Goal: Task Accomplishment & Management: Use online tool/utility

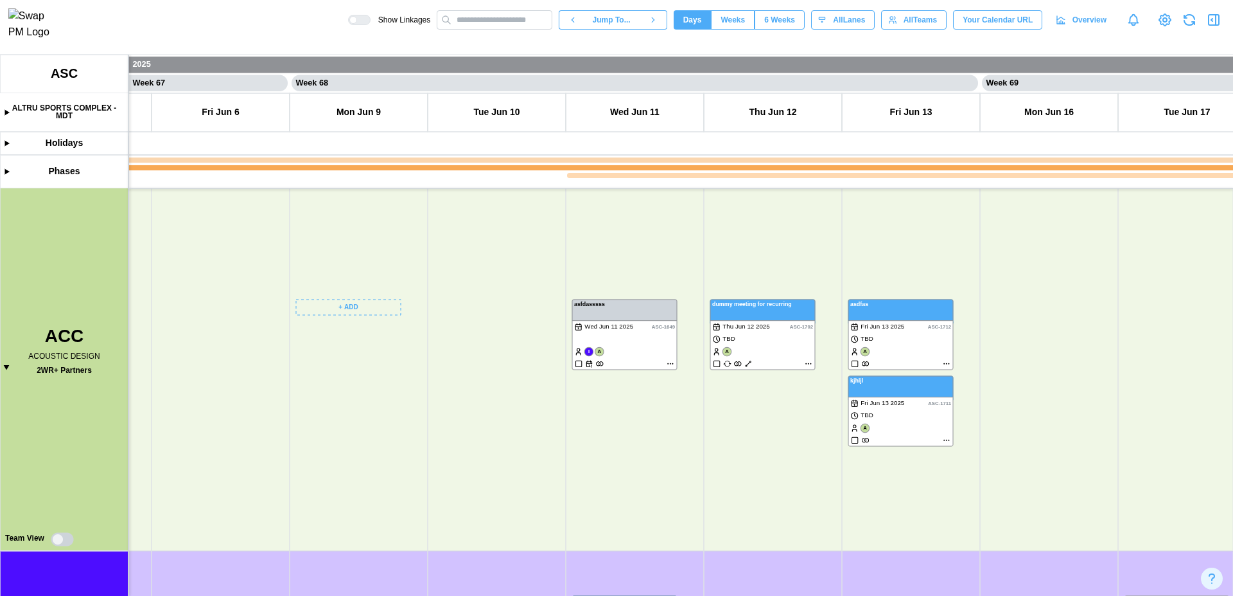
scroll to position [40, 0]
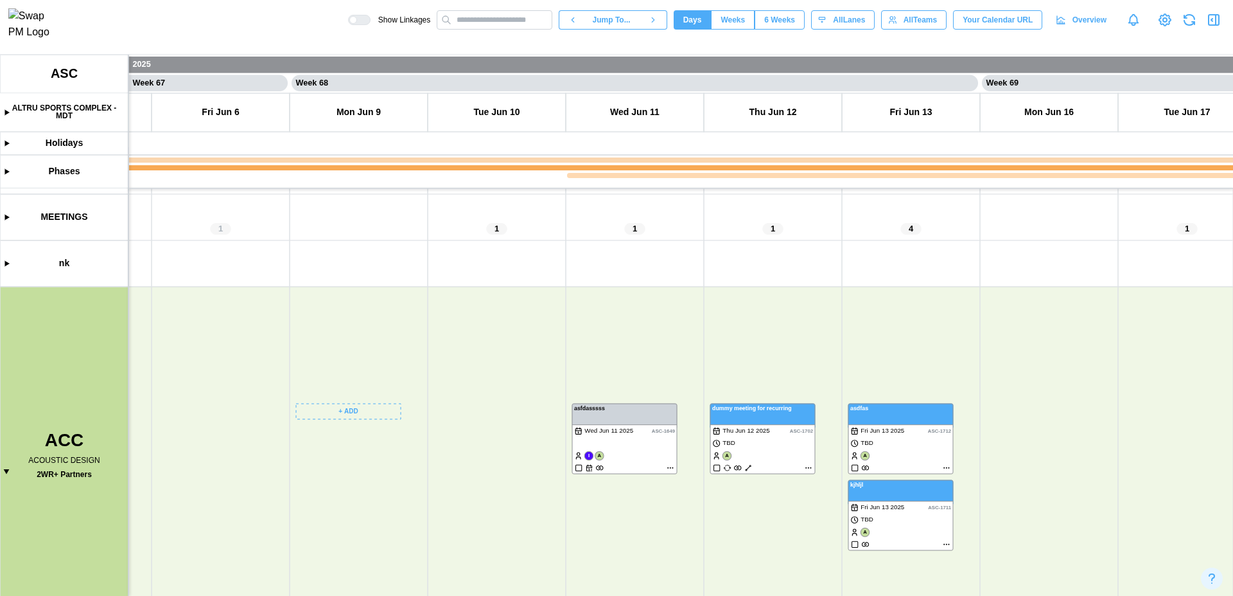
click at [353, 415] on canvas at bounding box center [616, 325] width 1233 height 541
click at [353, 415] on div "[DATE]" at bounding box center [348, 417] width 94 height 19
click at [358, 493] on button "Create Duration" at bounding box center [348, 484] width 94 height 23
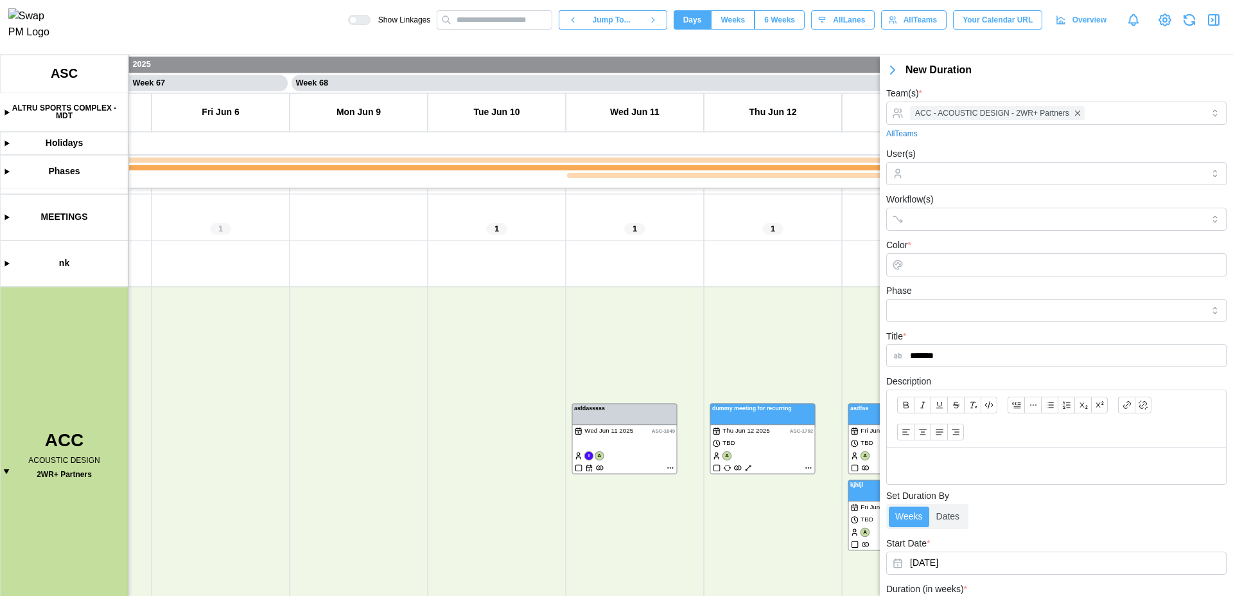
type input "*******"
click at [926, 265] on input "Color *" at bounding box center [1057, 264] width 340 height 23
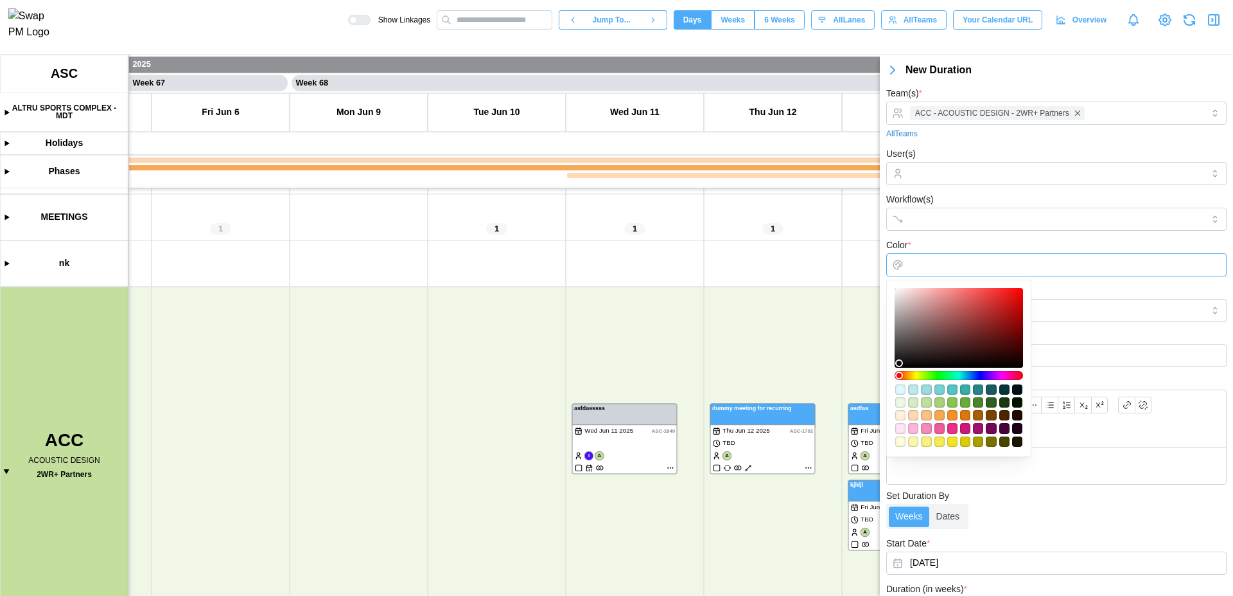
click at [964, 431] on div "#d0177c" at bounding box center [965, 428] width 10 height 10
type input "*******"
click at [1019, 299] on div at bounding box center [958, 327] width 119 height 71
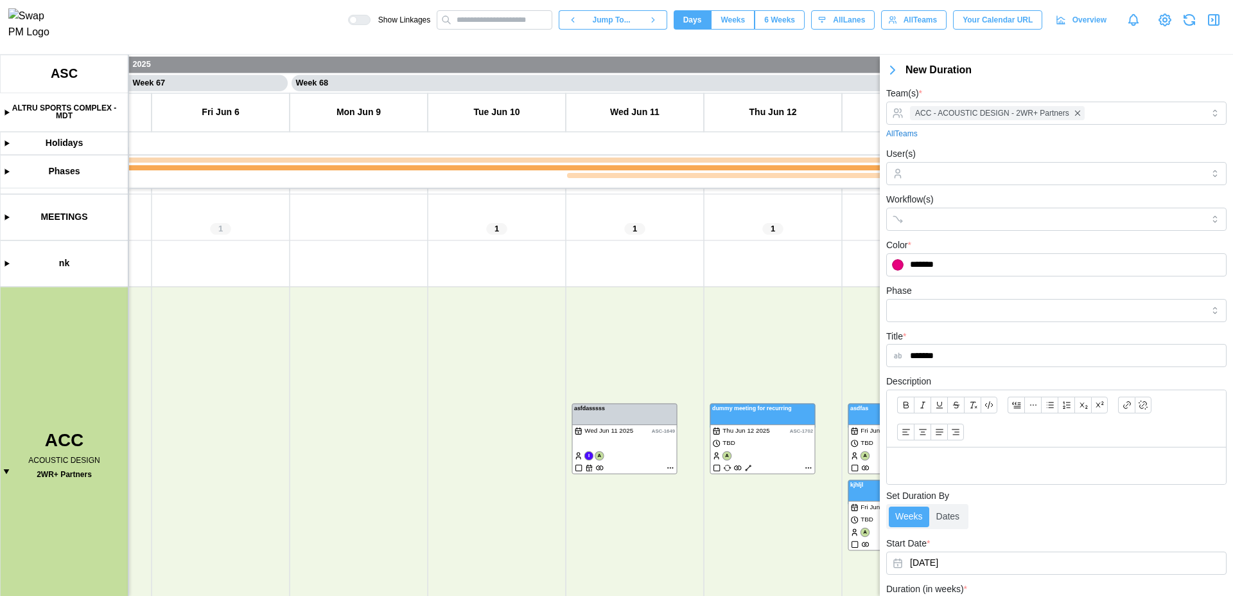
click at [1057, 295] on div "Phase" at bounding box center [1057, 302] width 340 height 39
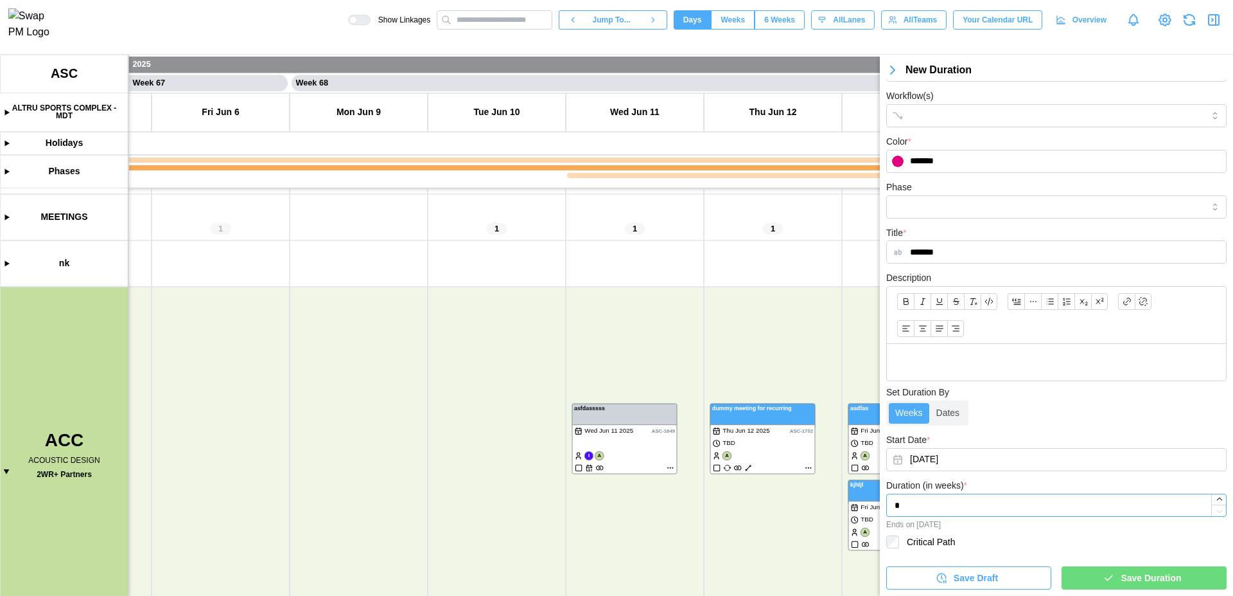
click at [962, 508] on input "*" at bounding box center [1057, 504] width 340 height 23
type input "*"
click at [1129, 579] on span "Save Duration" at bounding box center [1151, 578] width 60 height 22
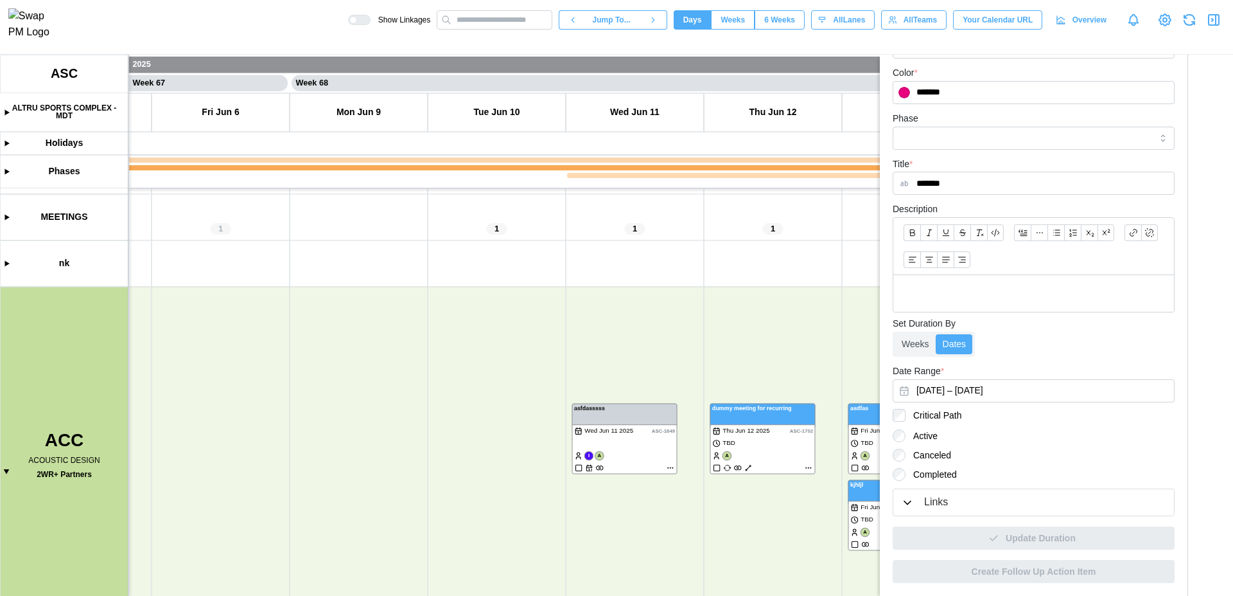
scroll to position [0, 0]
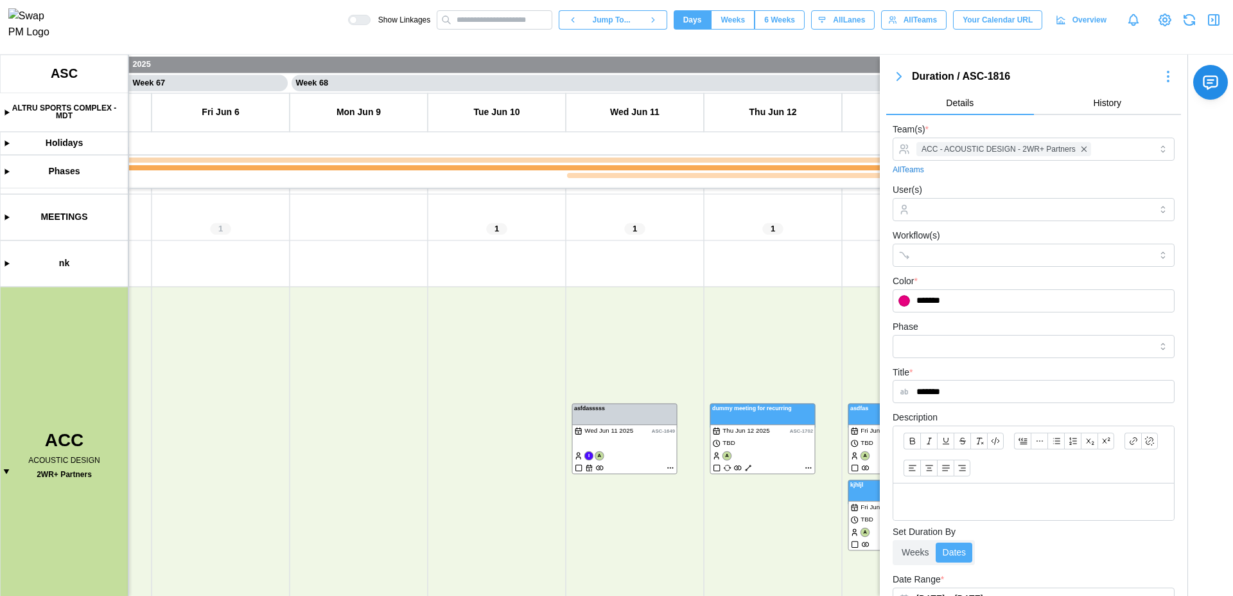
click at [898, 80] on body "Show Linkages Jump To... Days Weeks 6 Weeks days All Lanes All Teams Your Calen…" at bounding box center [616, 298] width 1233 height 596
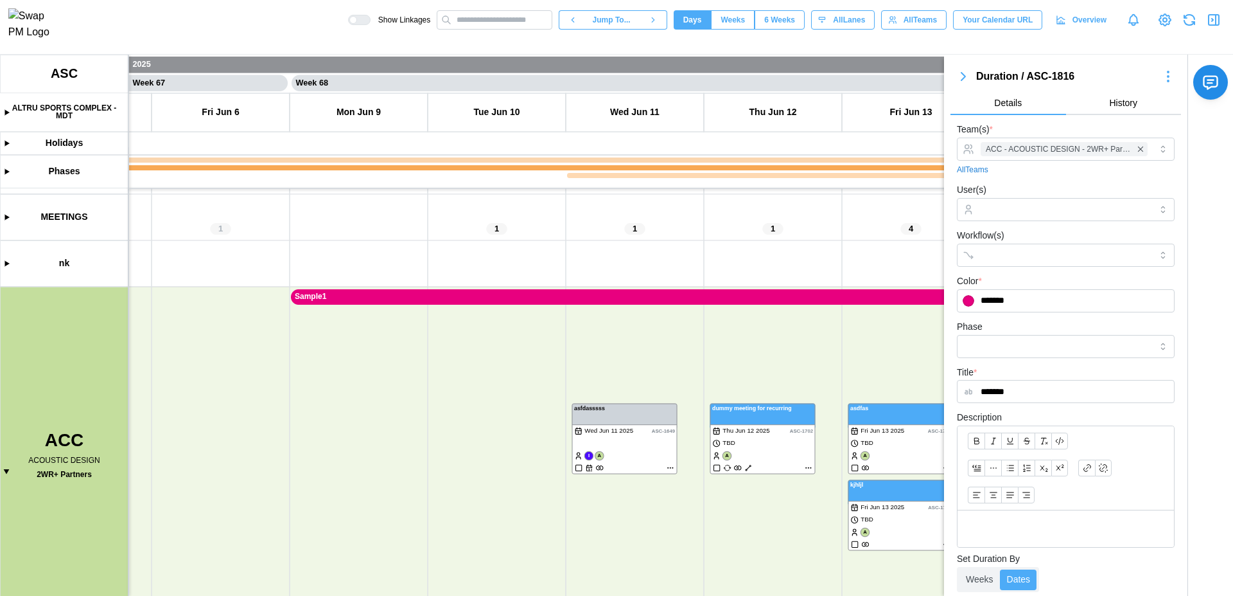
click at [964, 79] on icon "button" at bounding box center [963, 76] width 15 height 15
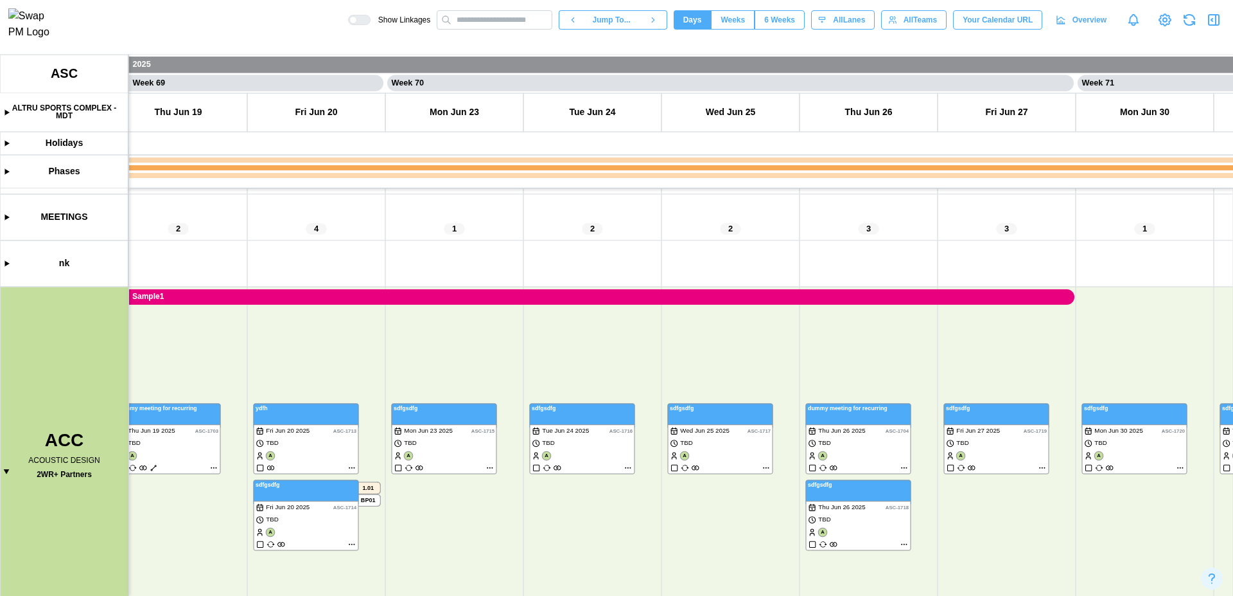
scroll to position [0, 47672]
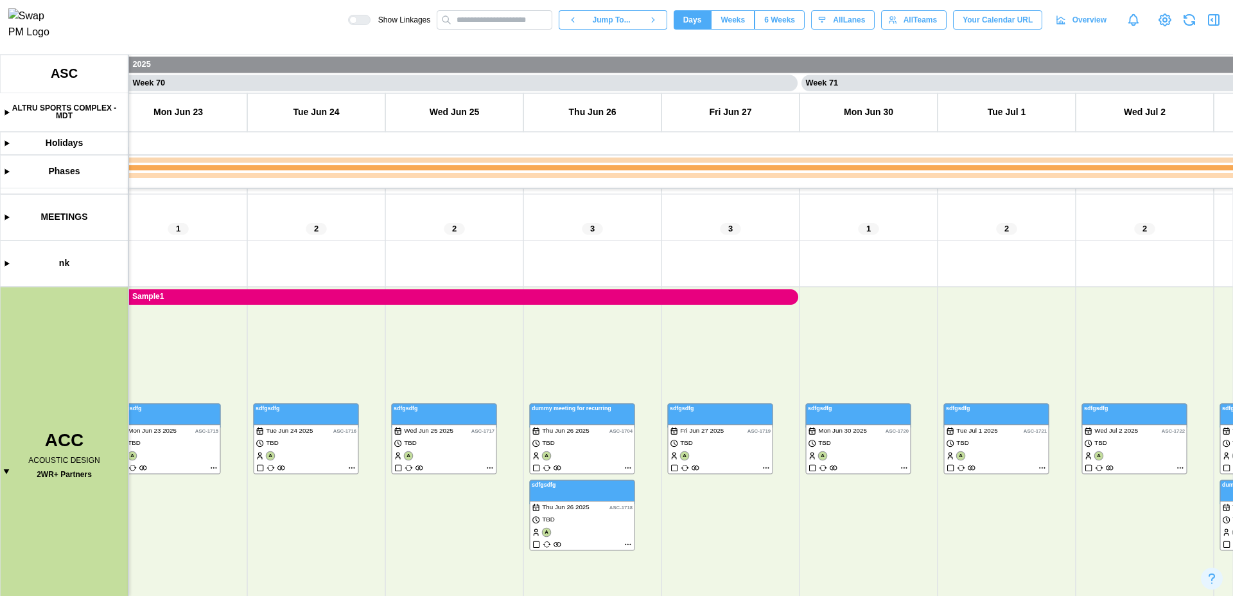
click at [572, 297] on canvas at bounding box center [616, 325] width 1233 height 541
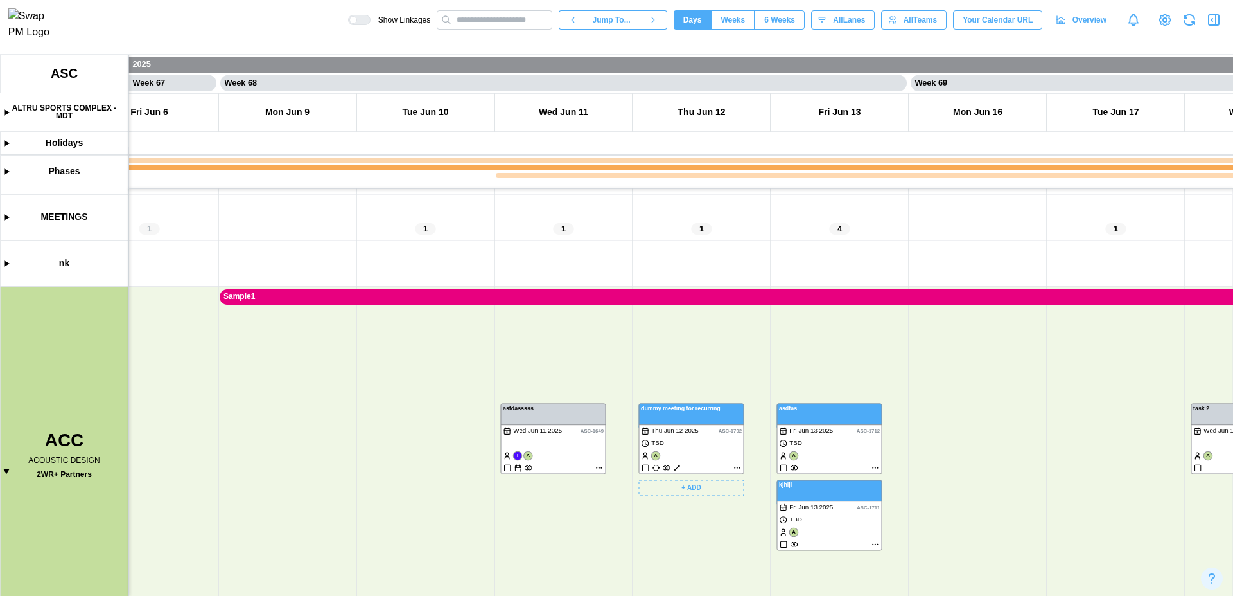
scroll to position [0, 46315]
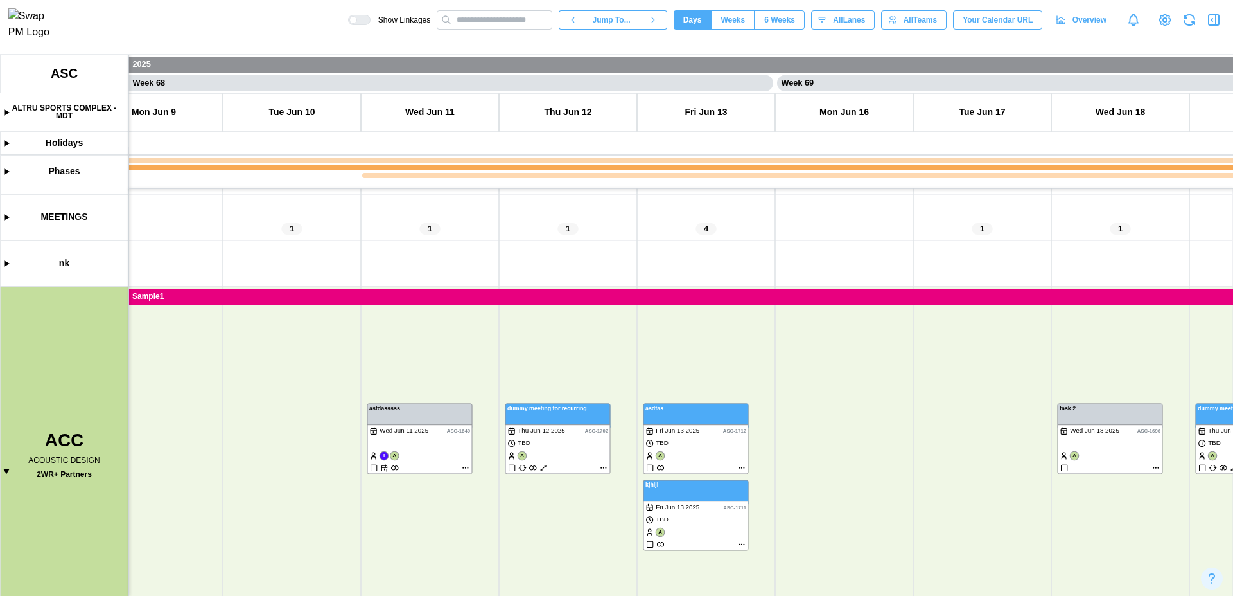
click at [693, 295] on canvas at bounding box center [616, 325] width 1233 height 541
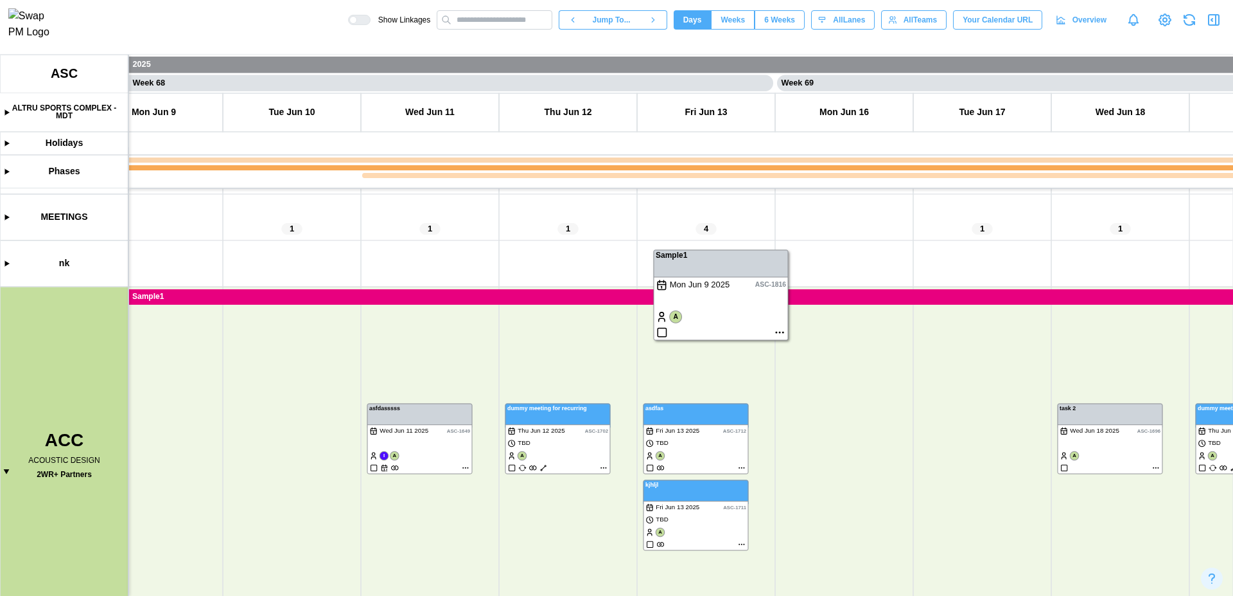
click at [662, 329] on canvas at bounding box center [616, 325] width 1233 height 541
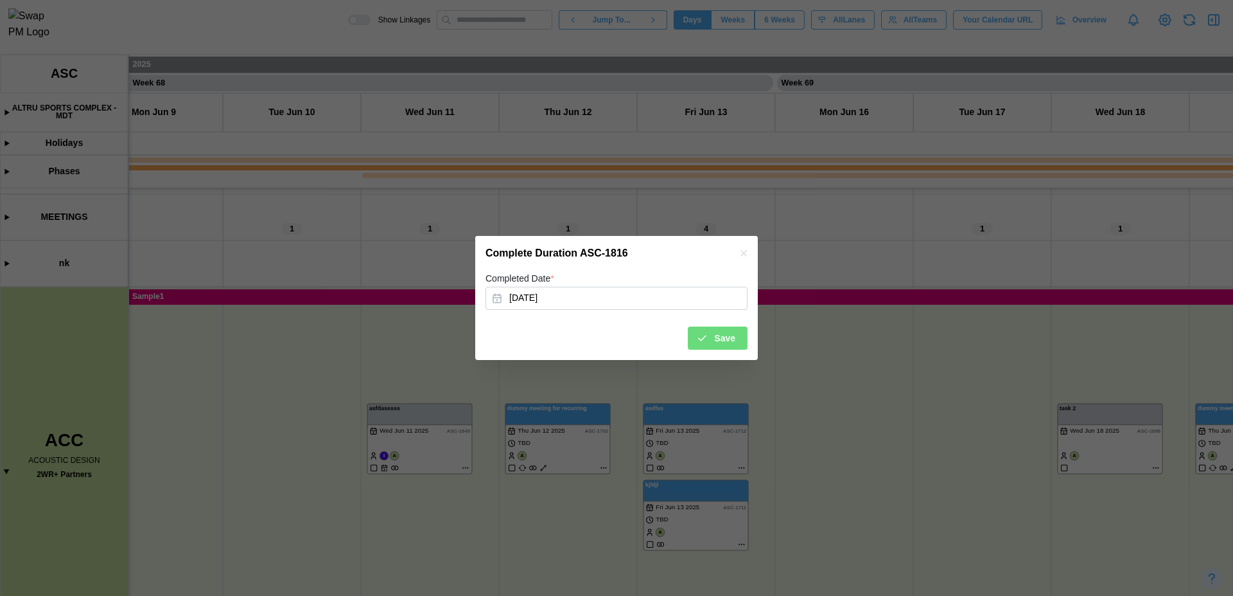
click at [741, 255] on icon "button" at bounding box center [744, 253] width 6 height 6
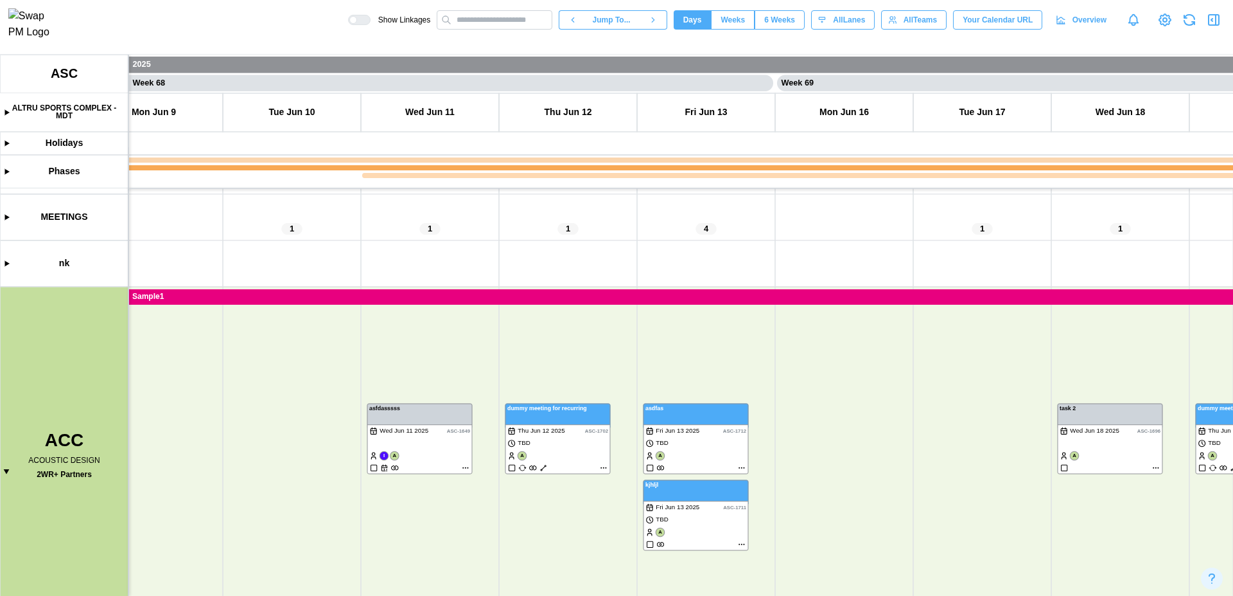
click at [731, 296] on canvas at bounding box center [616, 325] width 1233 height 541
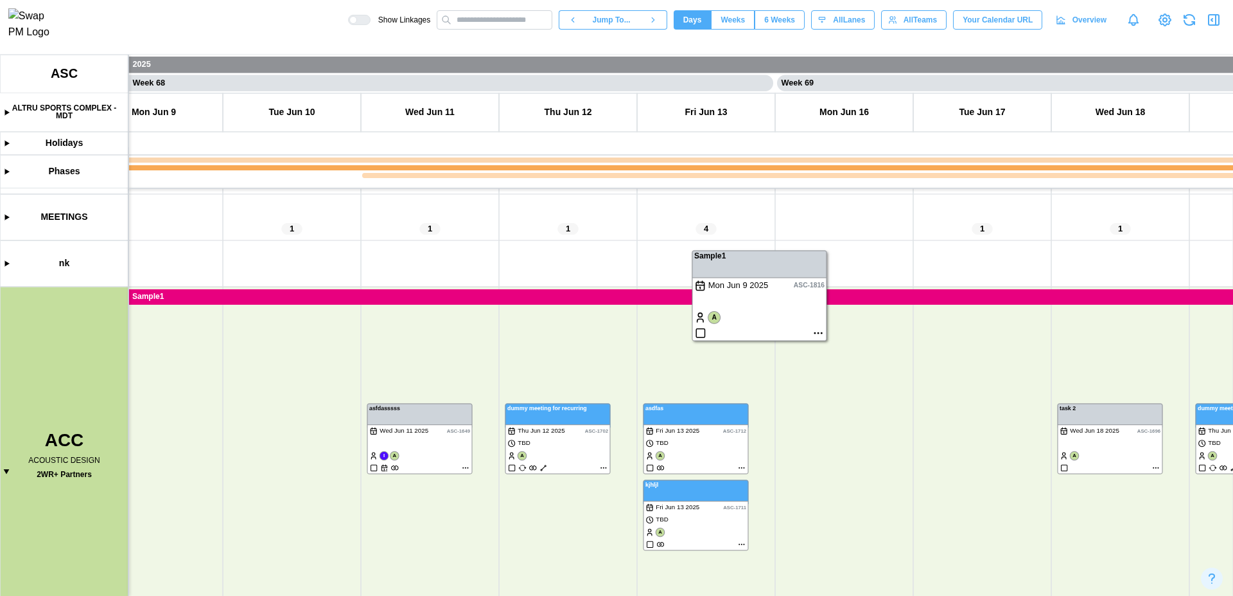
click at [817, 331] on canvas at bounding box center [616, 325] width 1233 height 541
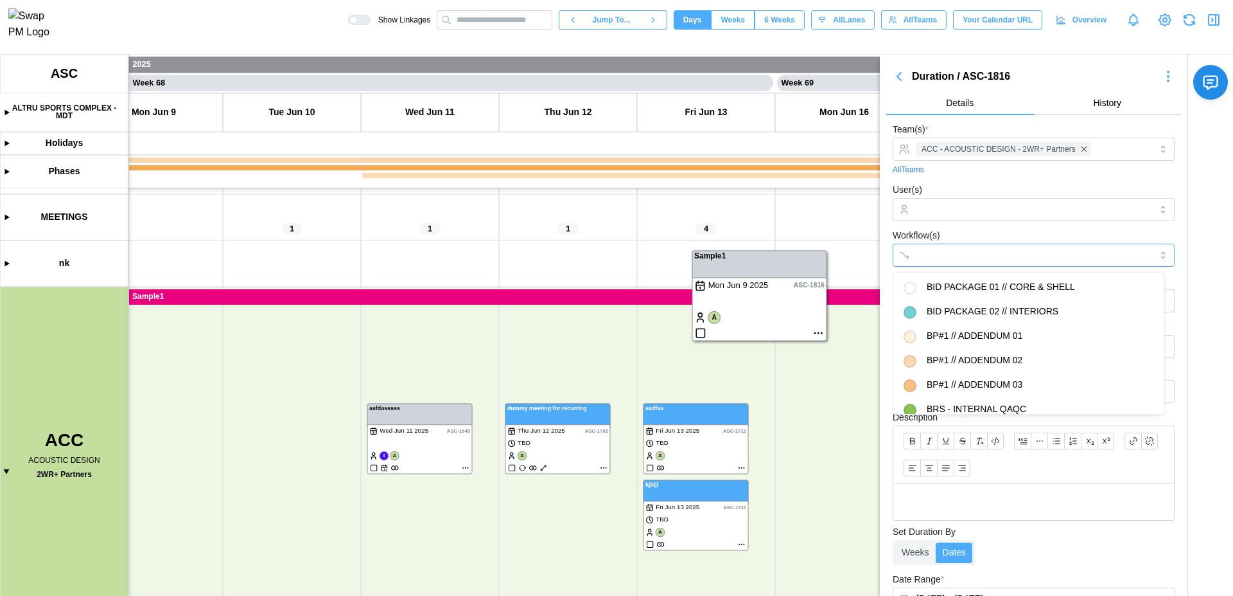
click at [1036, 247] on div at bounding box center [1021, 255] width 215 height 22
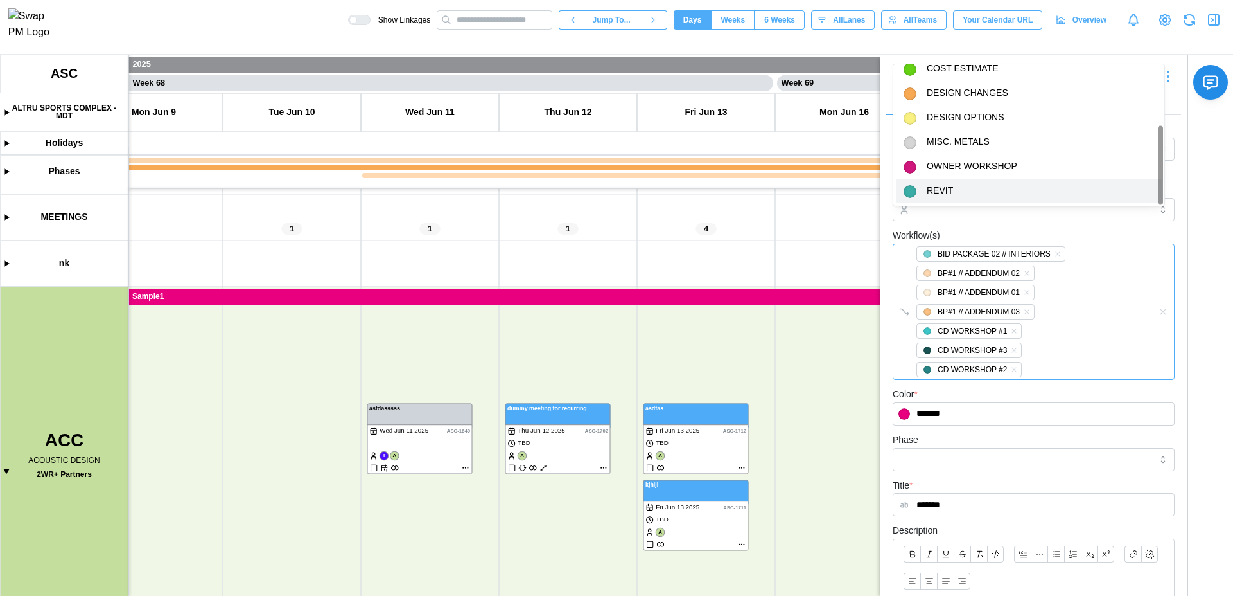
scroll to position [321, 0]
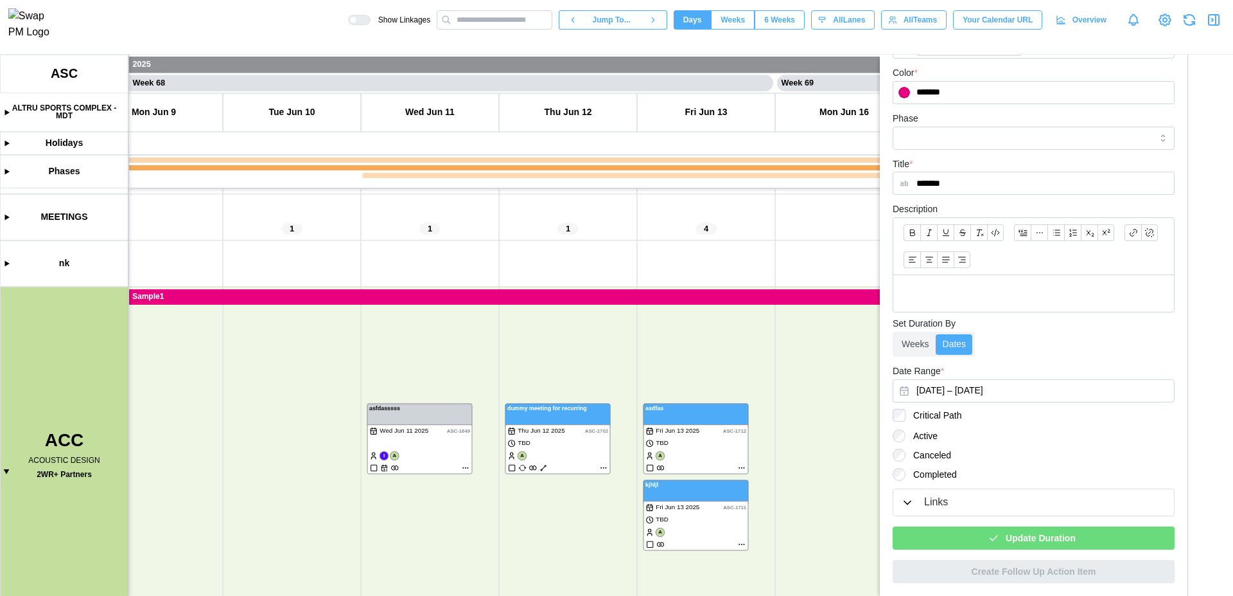
click at [1039, 538] on span "Update Duration" at bounding box center [1041, 538] width 70 height 22
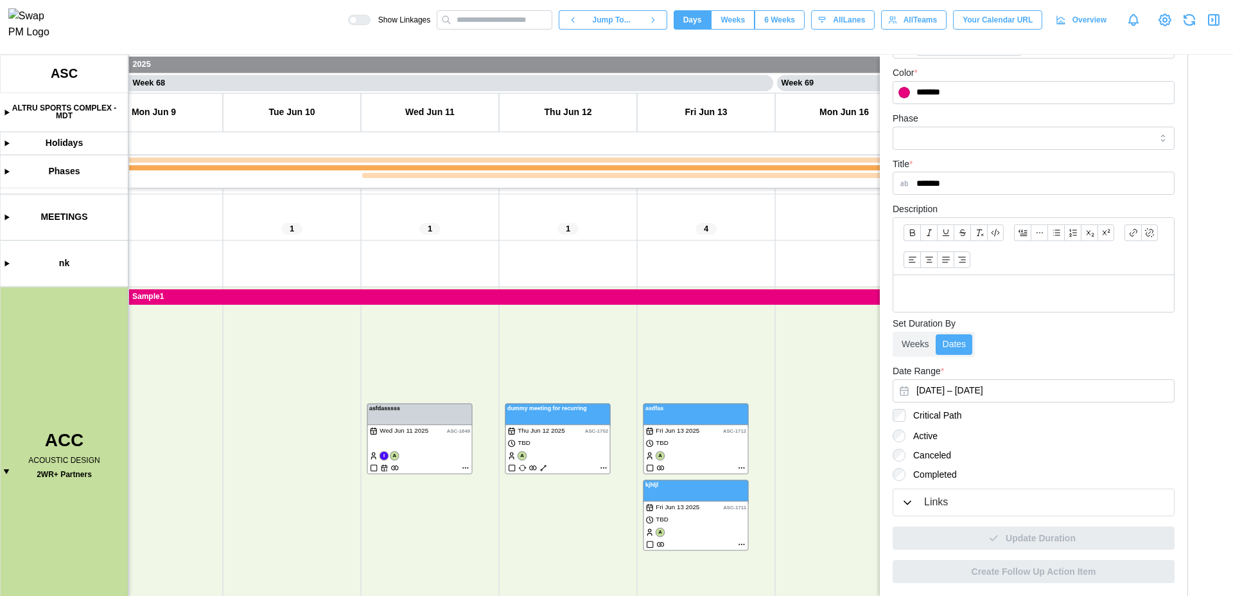
click at [1212, 25] on icon "button" at bounding box center [1214, 20] width 10 height 10
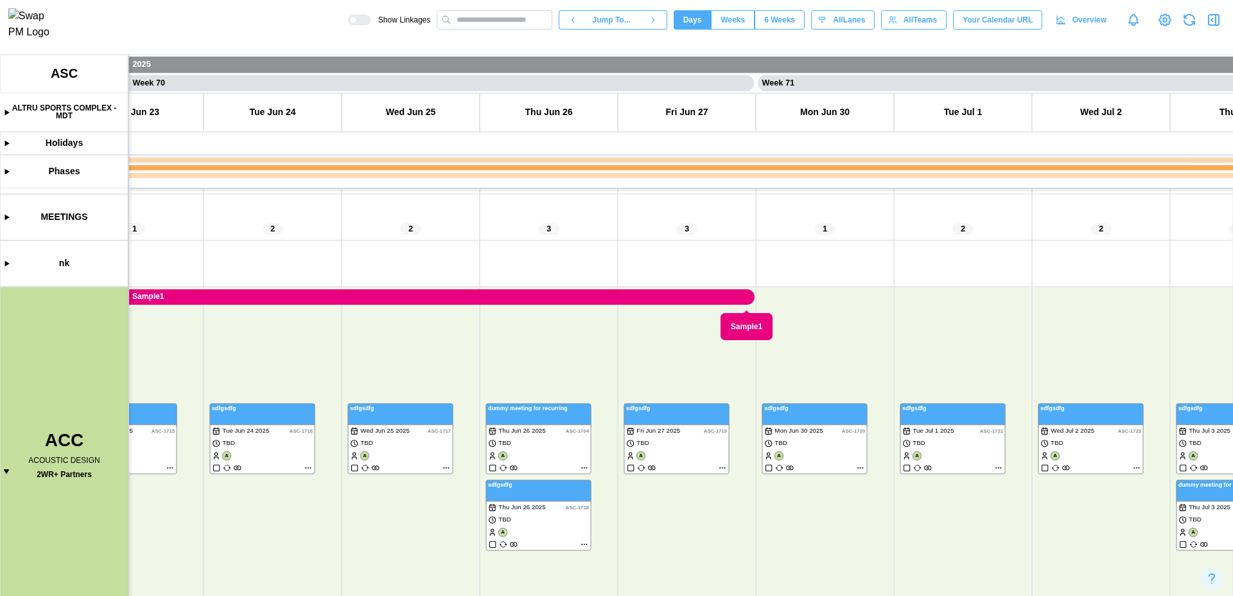
scroll to position [0, 47866]
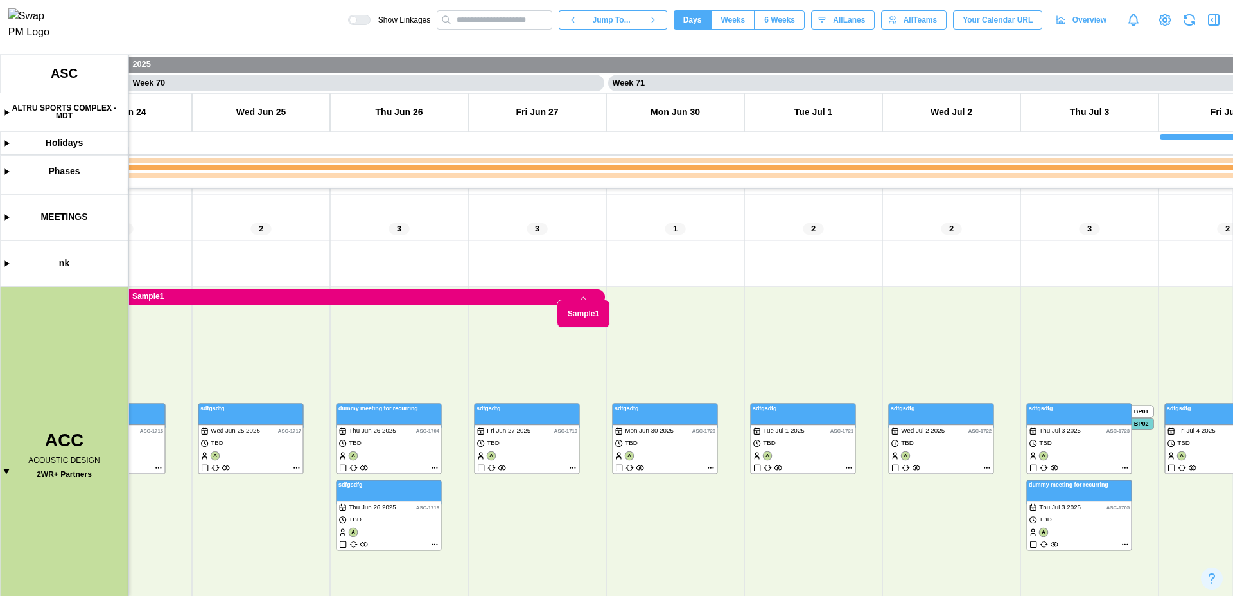
click at [579, 292] on canvas at bounding box center [616, 325] width 1233 height 541
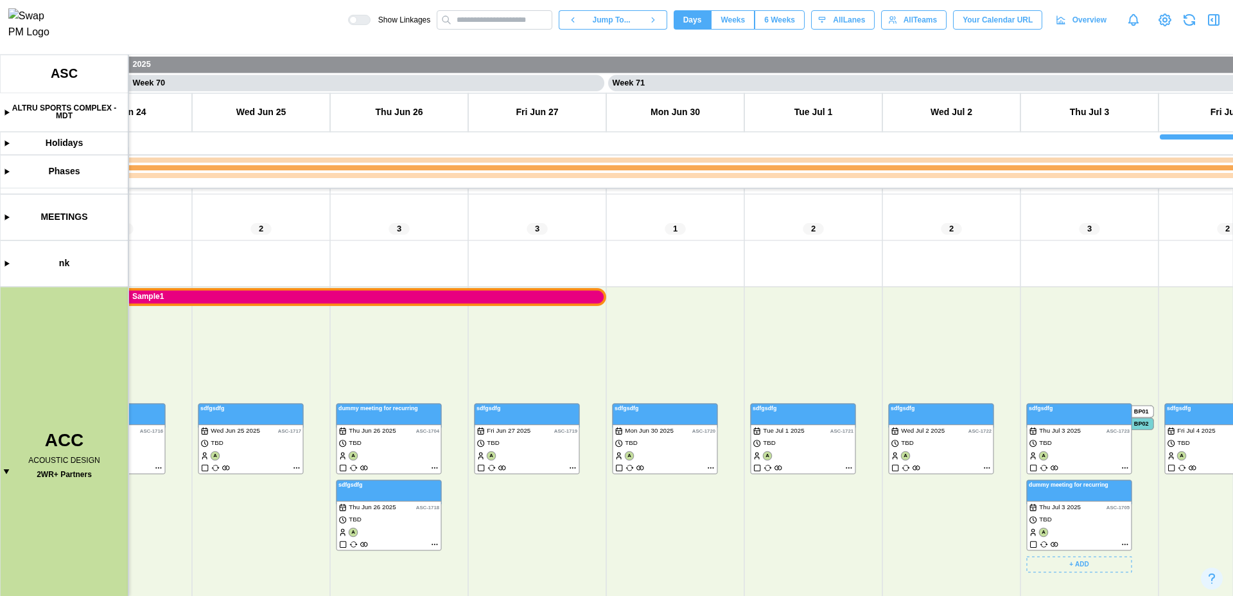
click at [1070, 418] on canvas at bounding box center [616, 325] width 1233 height 541
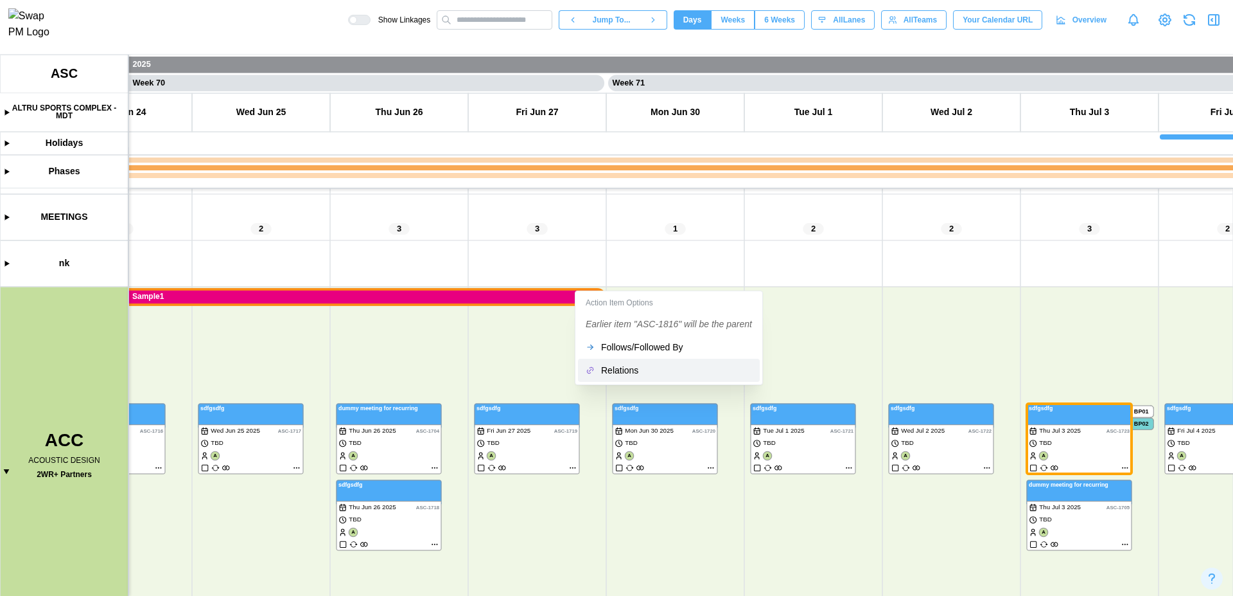
click at [633, 368] on div "Relations" at bounding box center [676, 370] width 151 height 10
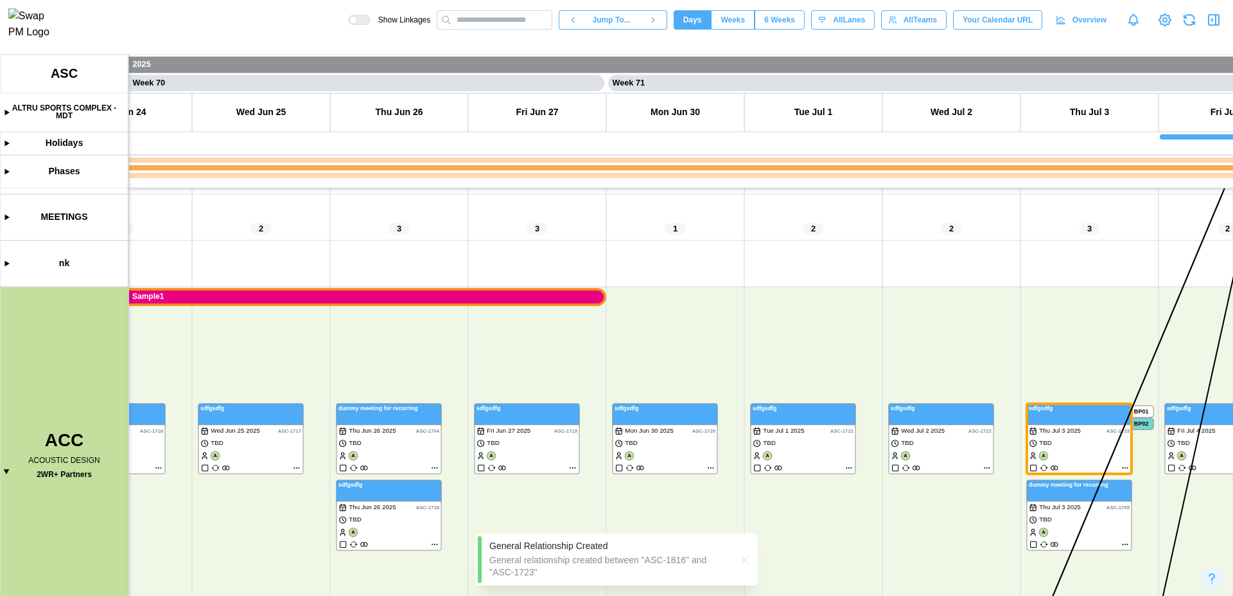
click at [357, 23] on div at bounding box center [363, 19] width 13 height 9
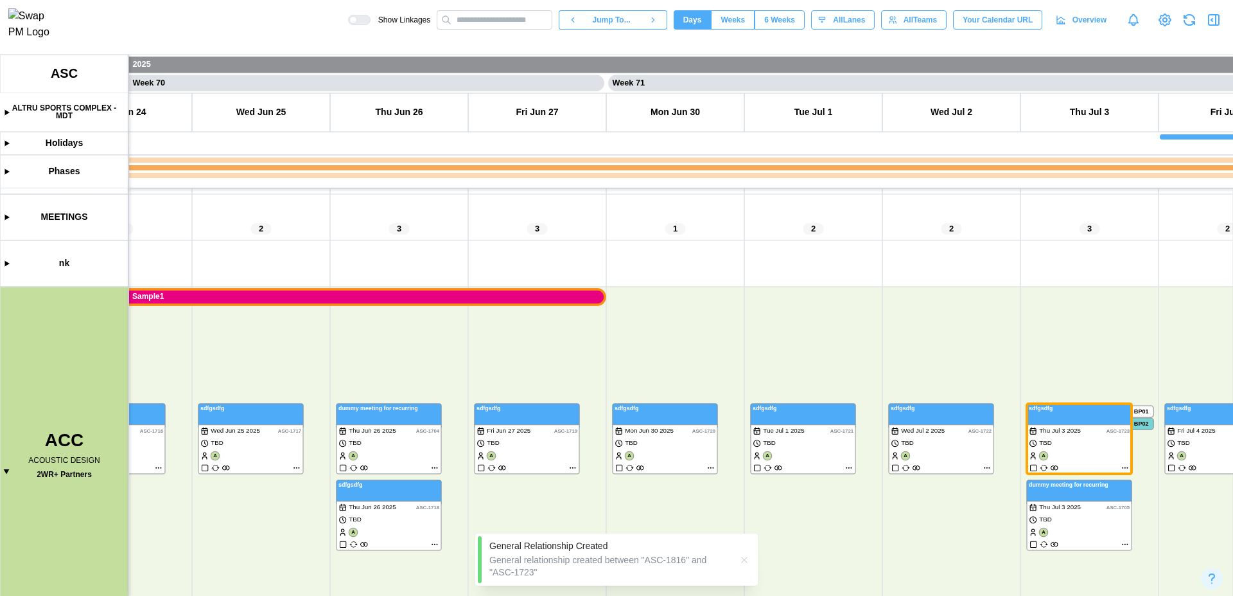
click at [485, 297] on canvas at bounding box center [616, 325] width 1233 height 541
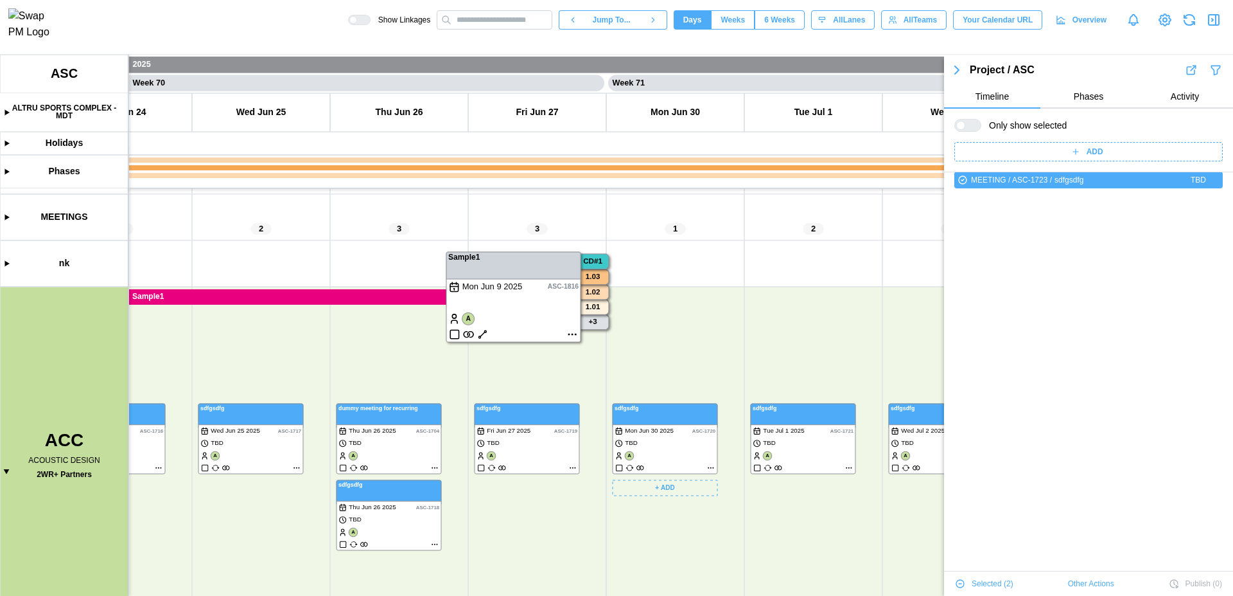
click at [739, 357] on canvas at bounding box center [616, 325] width 1233 height 541
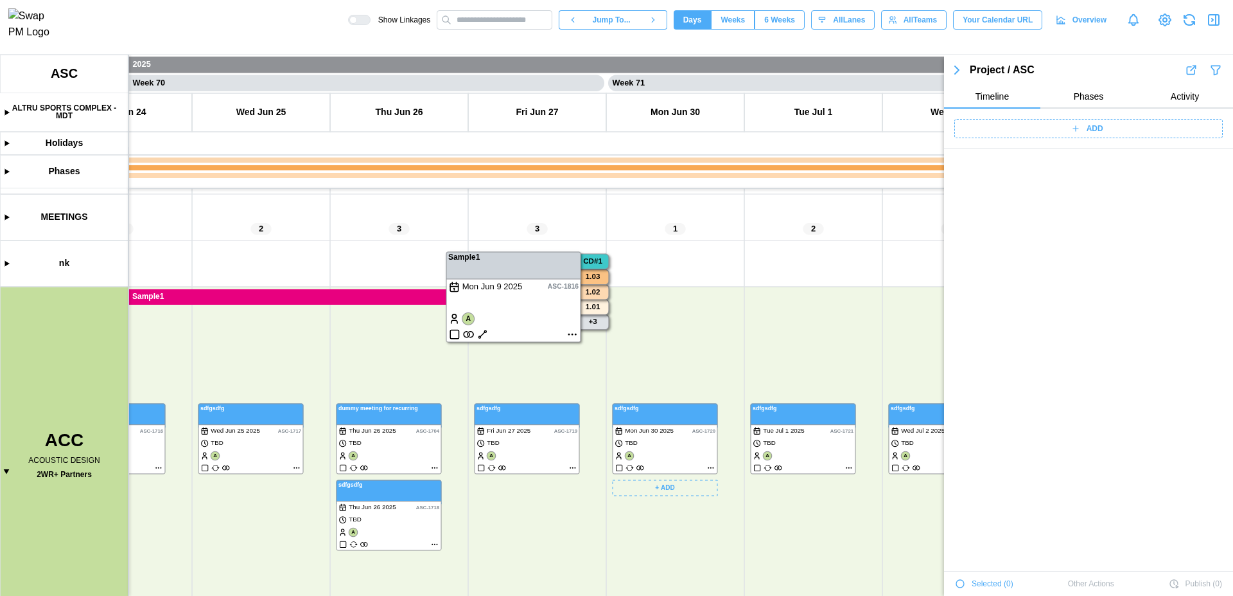
scroll to position [46032, 0]
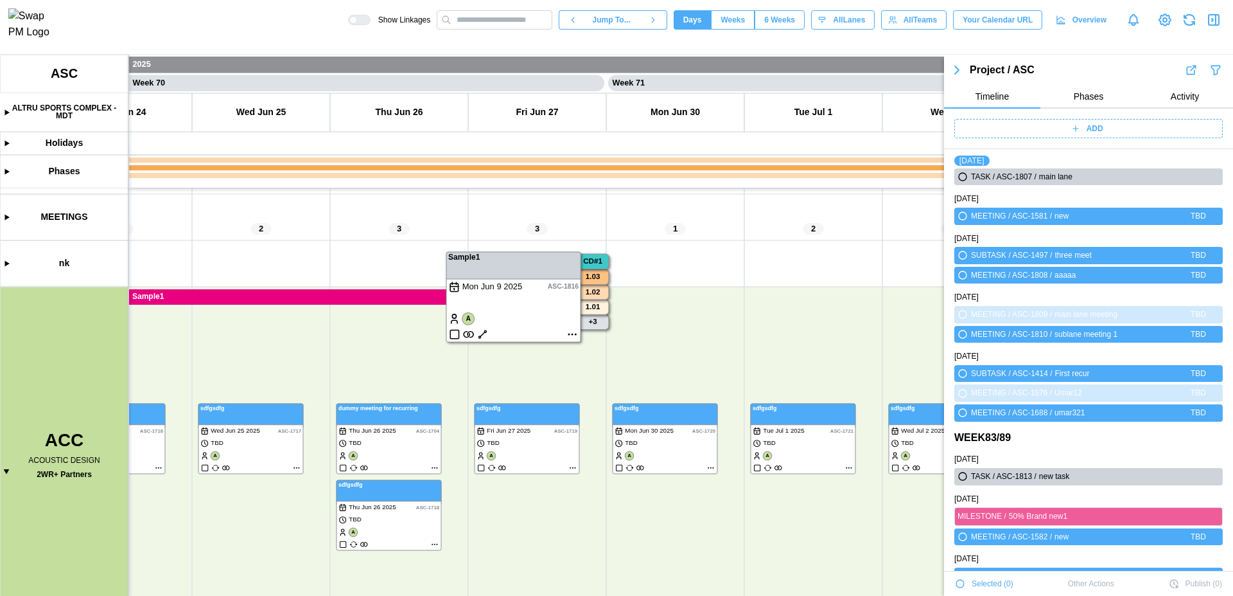
click at [1214, 28] on icon "button" at bounding box center [1214, 19] width 15 height 15
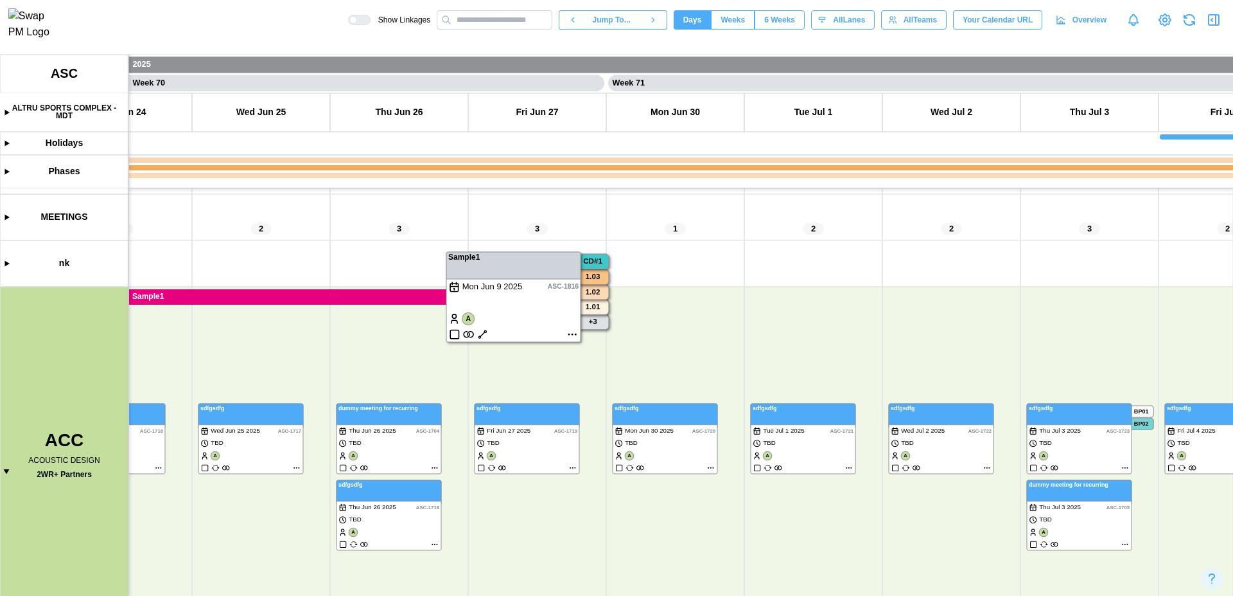
click at [1214, 28] on icon "button" at bounding box center [1214, 19] width 15 height 15
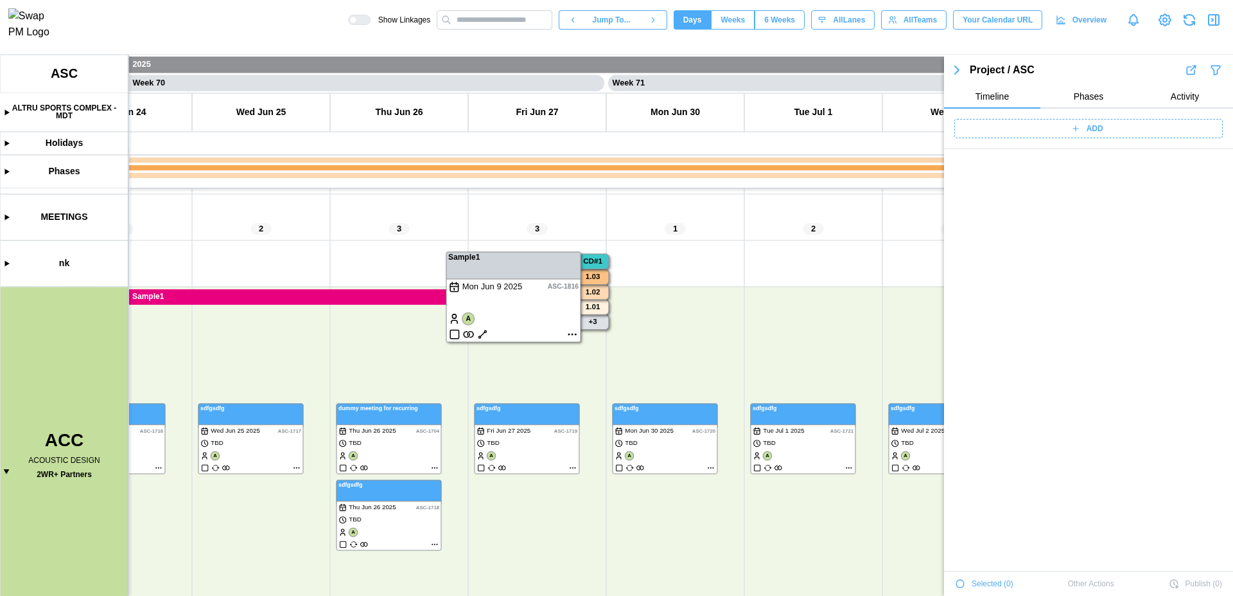
scroll to position [46067, 0]
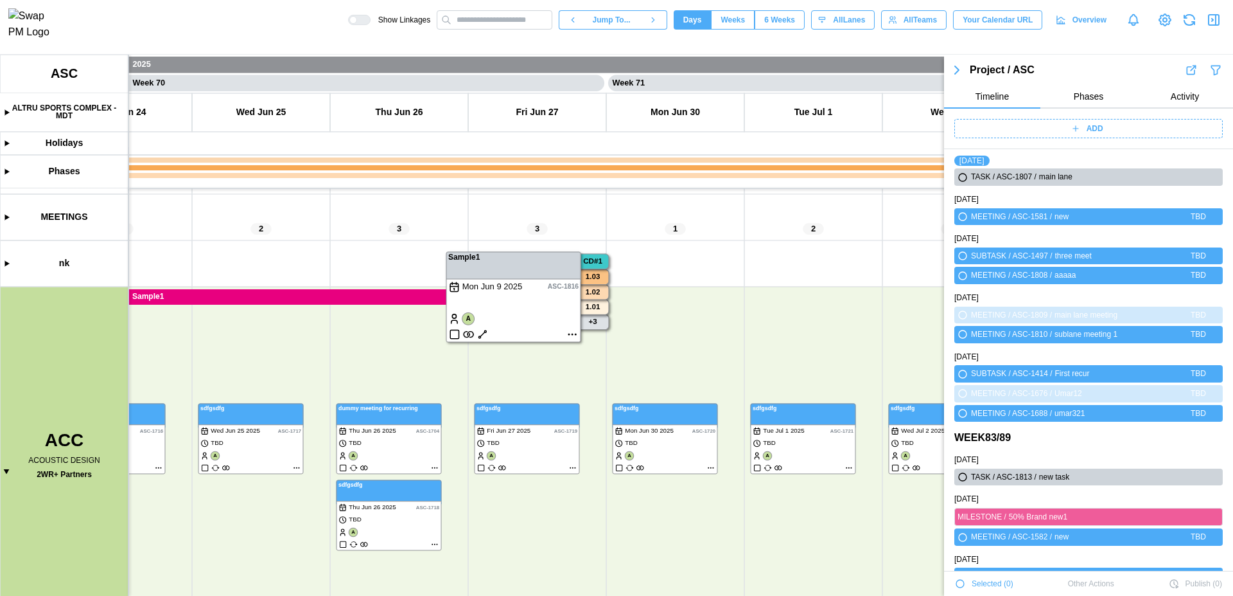
click at [1214, 28] on icon "button" at bounding box center [1214, 19] width 15 height 15
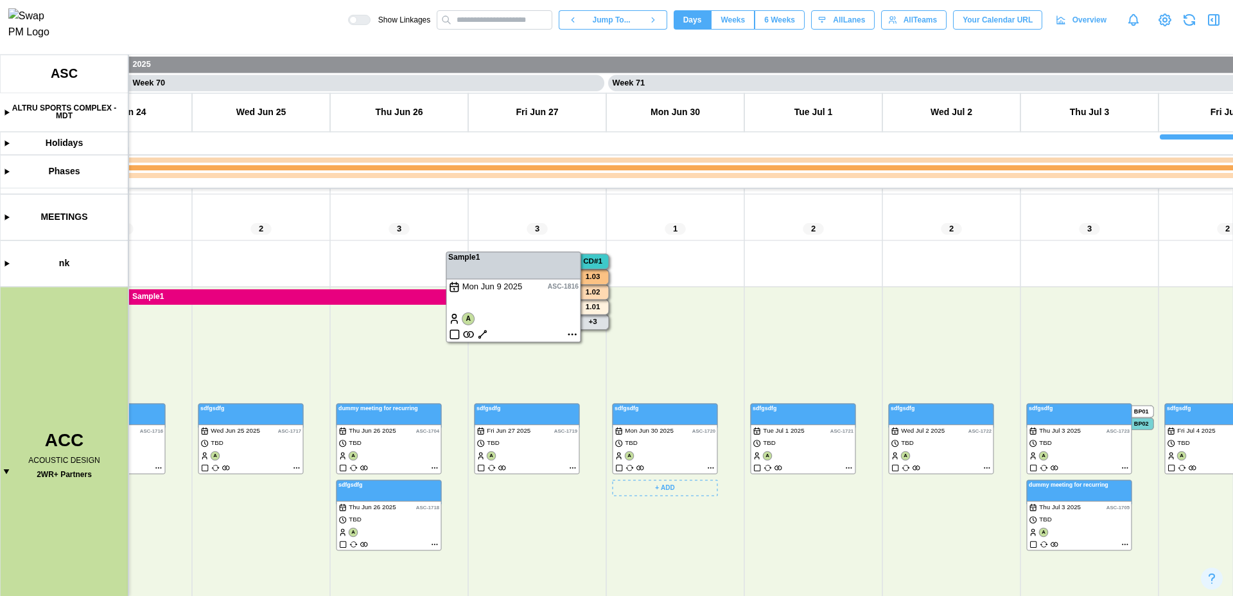
click at [691, 358] on canvas at bounding box center [616, 325] width 1233 height 541
click at [491, 283] on canvas at bounding box center [616, 325] width 1233 height 541
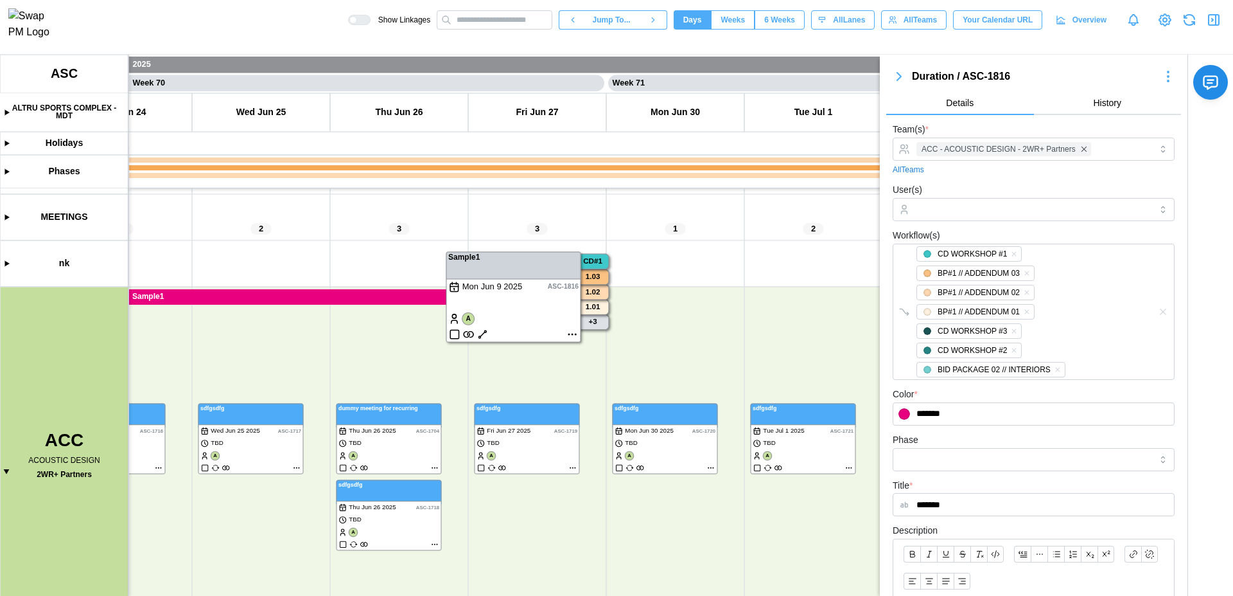
click at [569, 337] on canvas at bounding box center [616, 325] width 1233 height 541
click at [1213, 21] on icon "button" at bounding box center [1212, 20] width 1 height 3
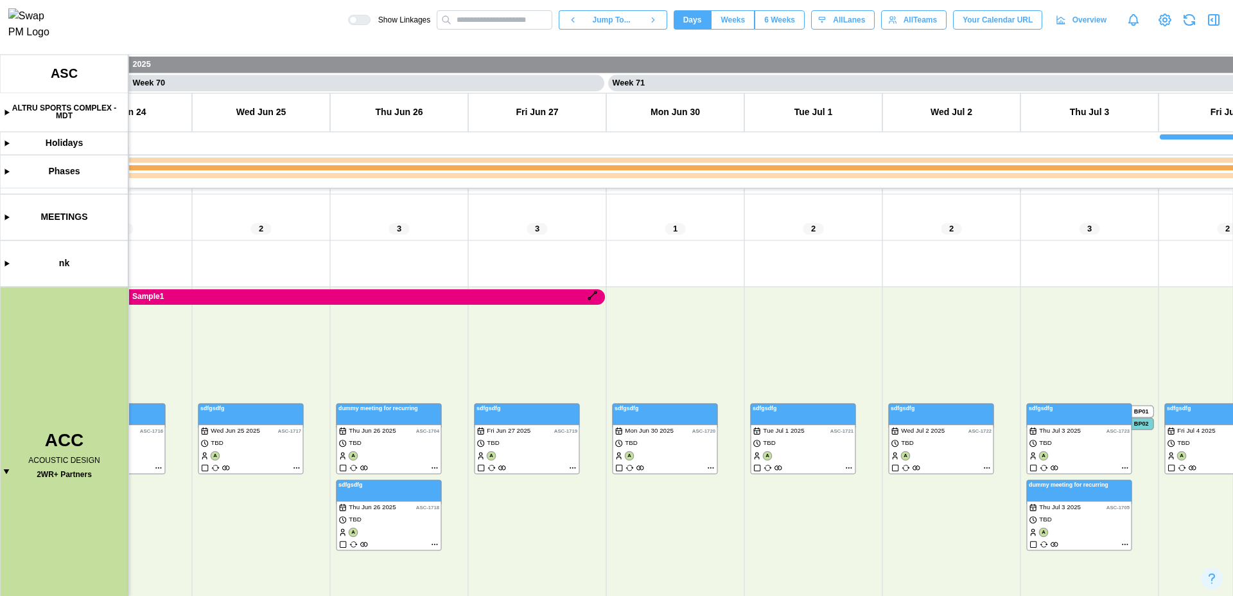
click at [351, 291] on canvas at bounding box center [616, 325] width 1233 height 541
click at [350, 297] on canvas at bounding box center [616, 325] width 1233 height 541
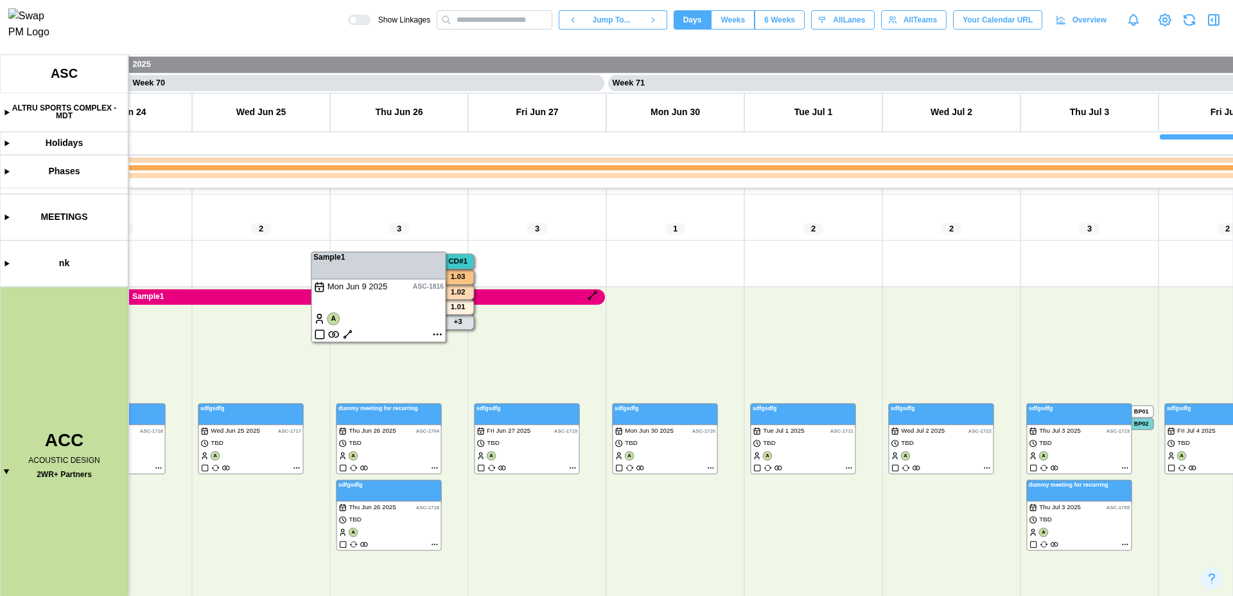
click at [345, 333] on canvas at bounding box center [616, 325] width 1233 height 541
click at [348, 330] on canvas at bounding box center [616, 325] width 1233 height 541
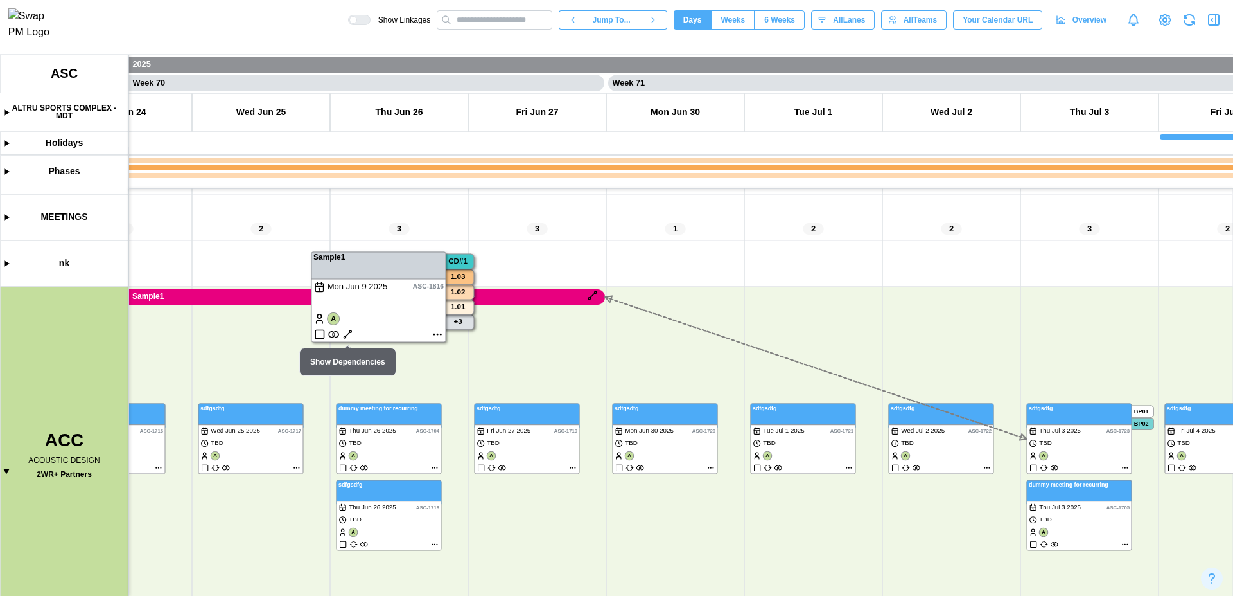
click at [348, 330] on canvas at bounding box center [616, 325] width 1233 height 541
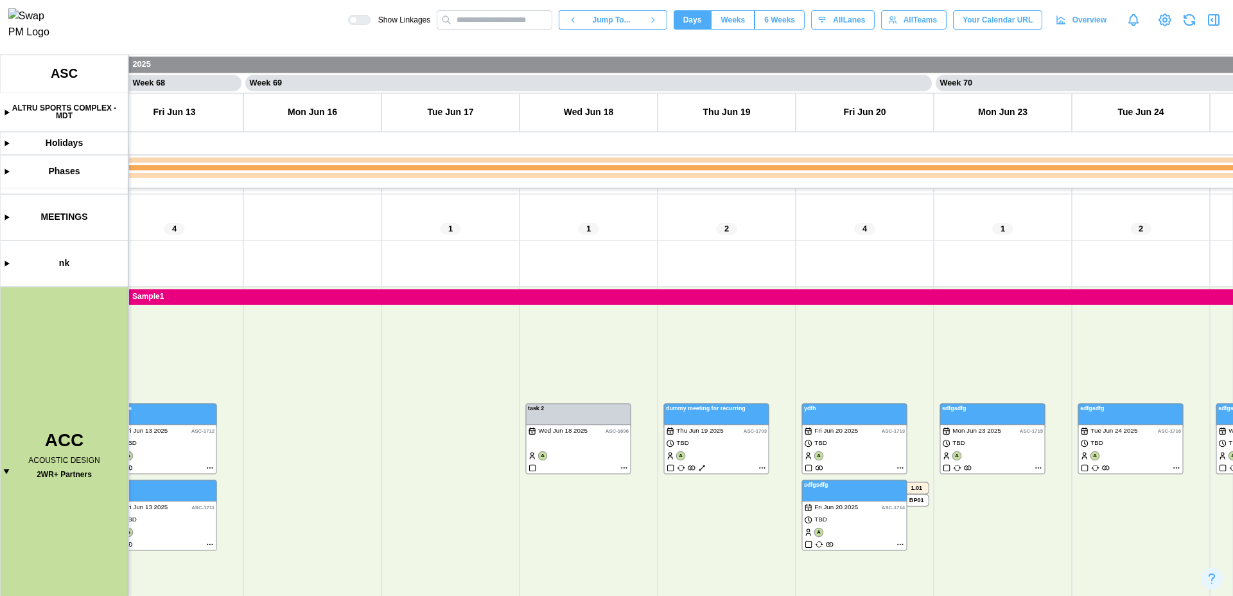
scroll to position [0, 46670]
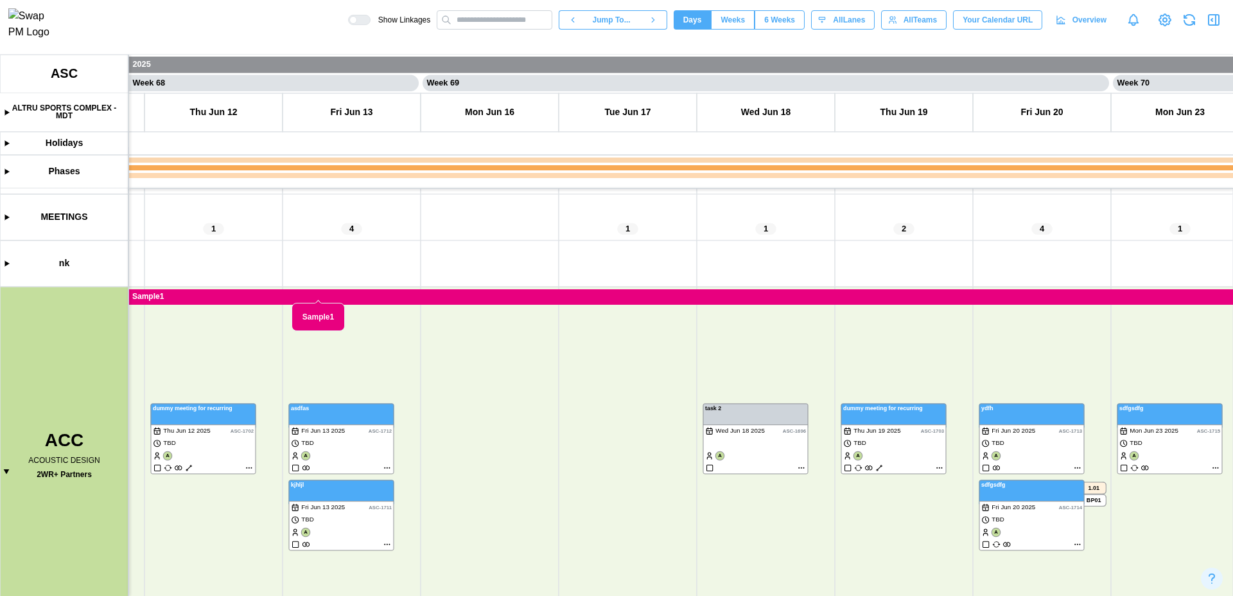
click at [486, 299] on canvas at bounding box center [616, 325] width 1233 height 541
click at [454, 303] on canvas at bounding box center [616, 325] width 1233 height 541
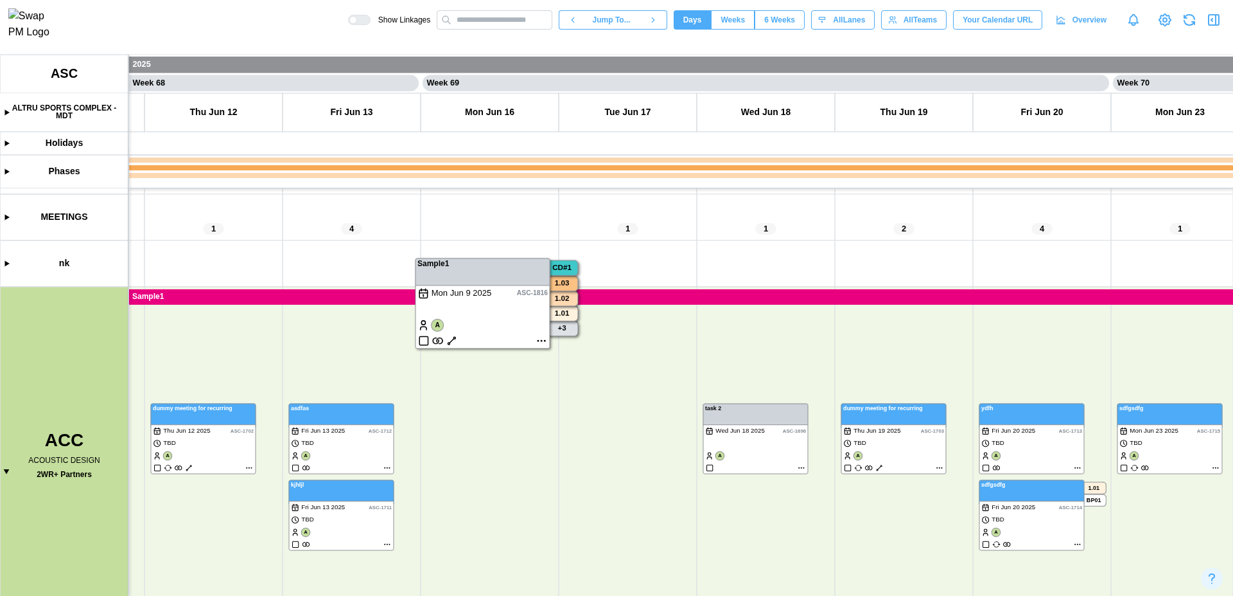
click at [425, 340] on canvas at bounding box center [616, 325] width 1233 height 541
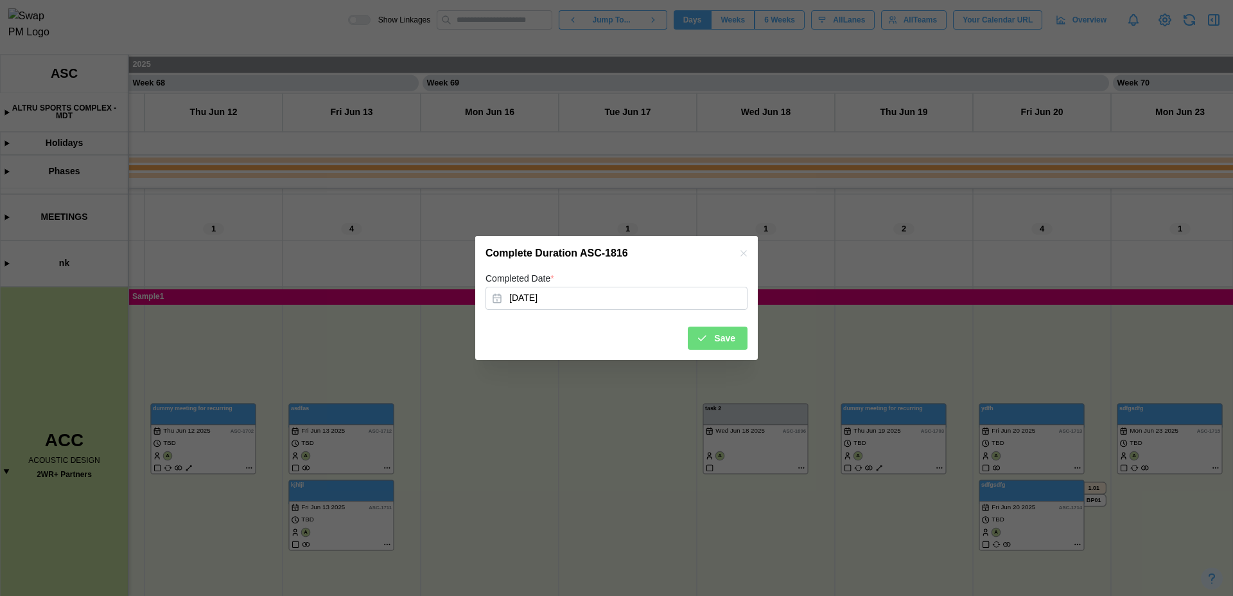
click at [749, 246] on button "button" at bounding box center [744, 253] width 14 height 14
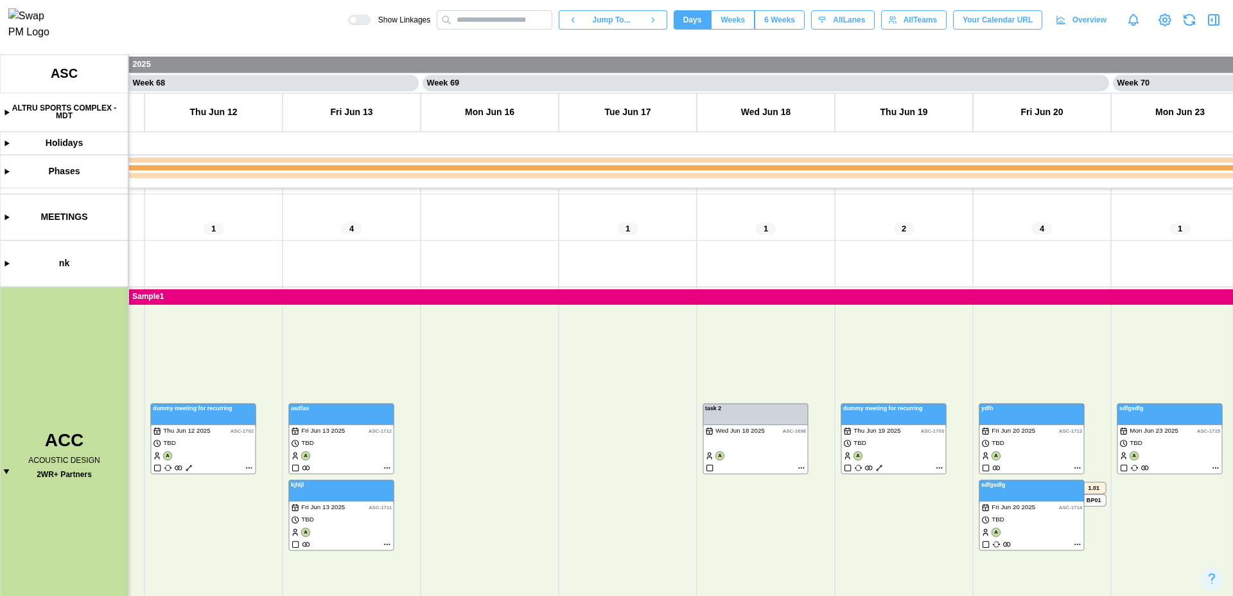
click at [550, 294] on canvas at bounding box center [616, 325] width 1233 height 541
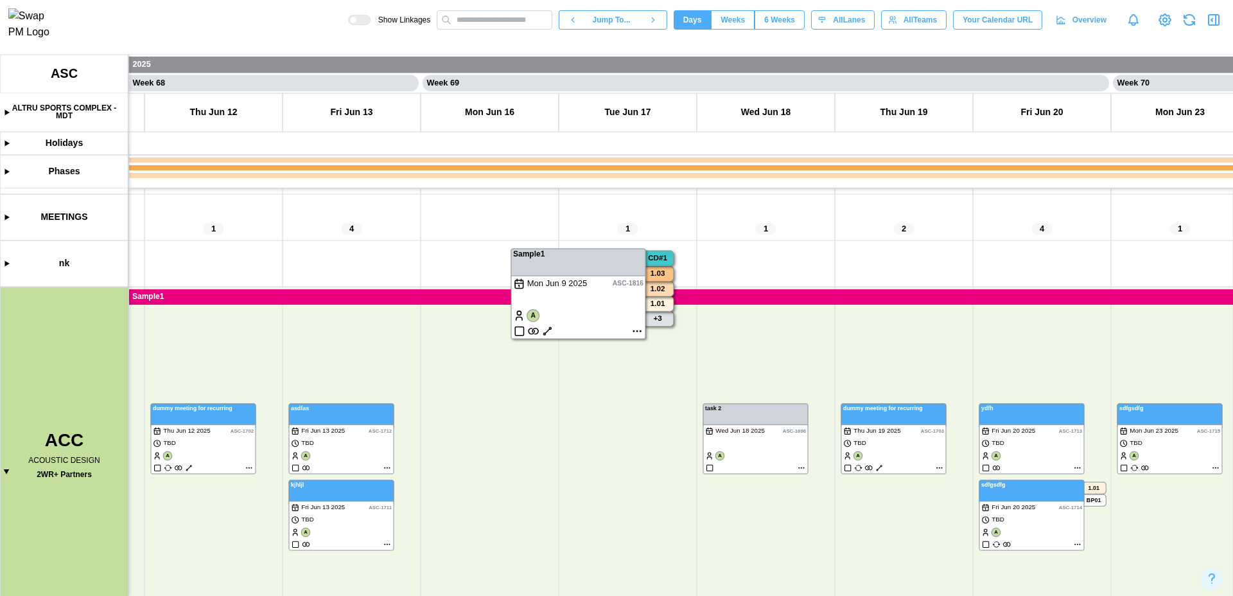
click at [637, 330] on canvas at bounding box center [616, 325] width 1233 height 541
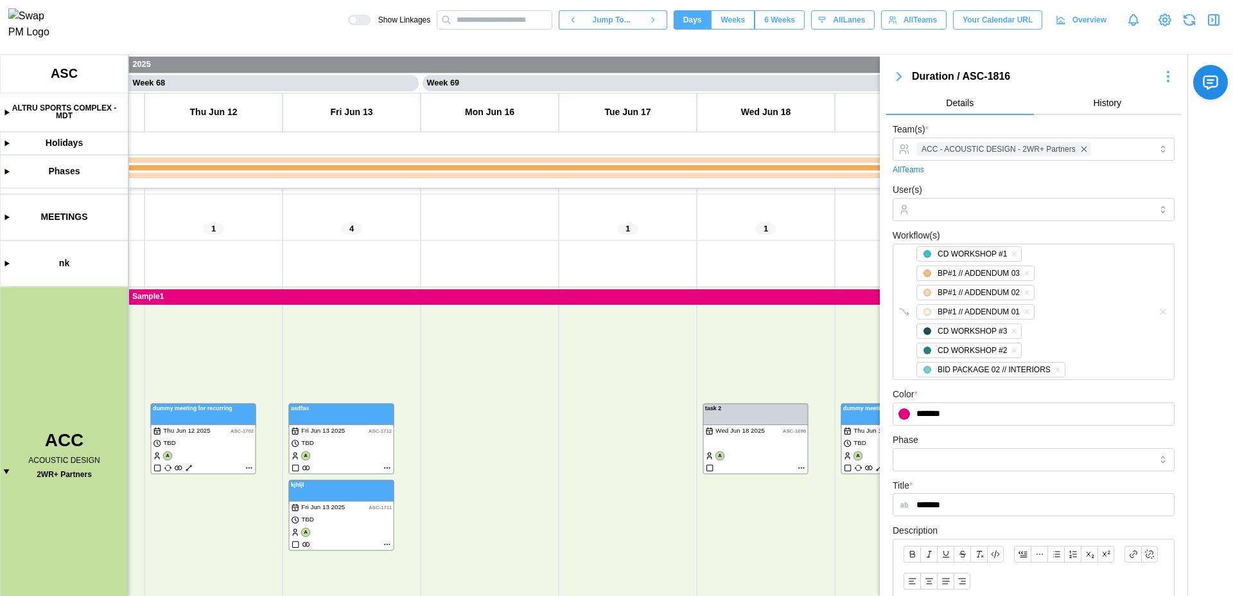
click at [896, 78] on icon "button" at bounding box center [899, 76] width 15 height 15
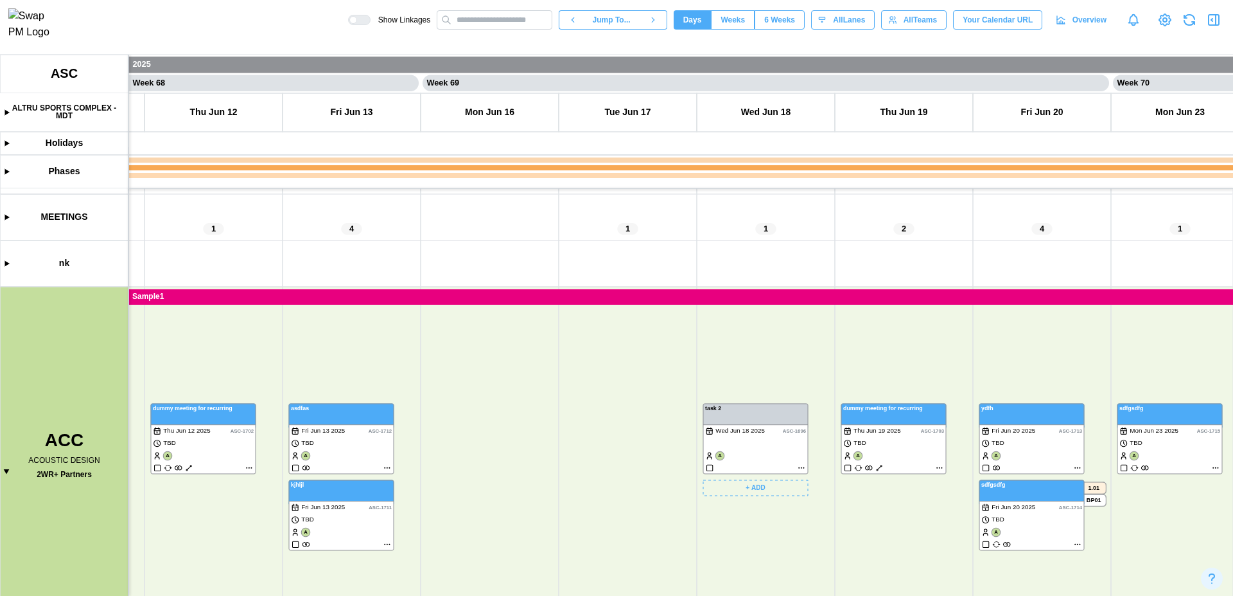
scroll to position [0, 47546]
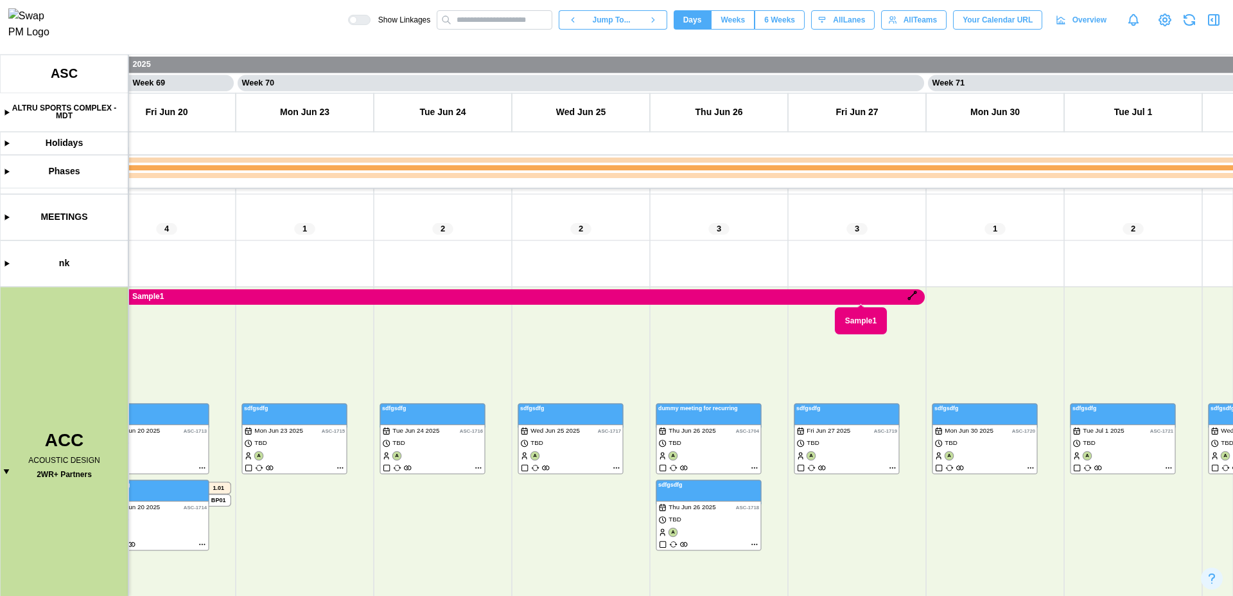
click at [867, 297] on canvas at bounding box center [616, 325] width 1233 height 541
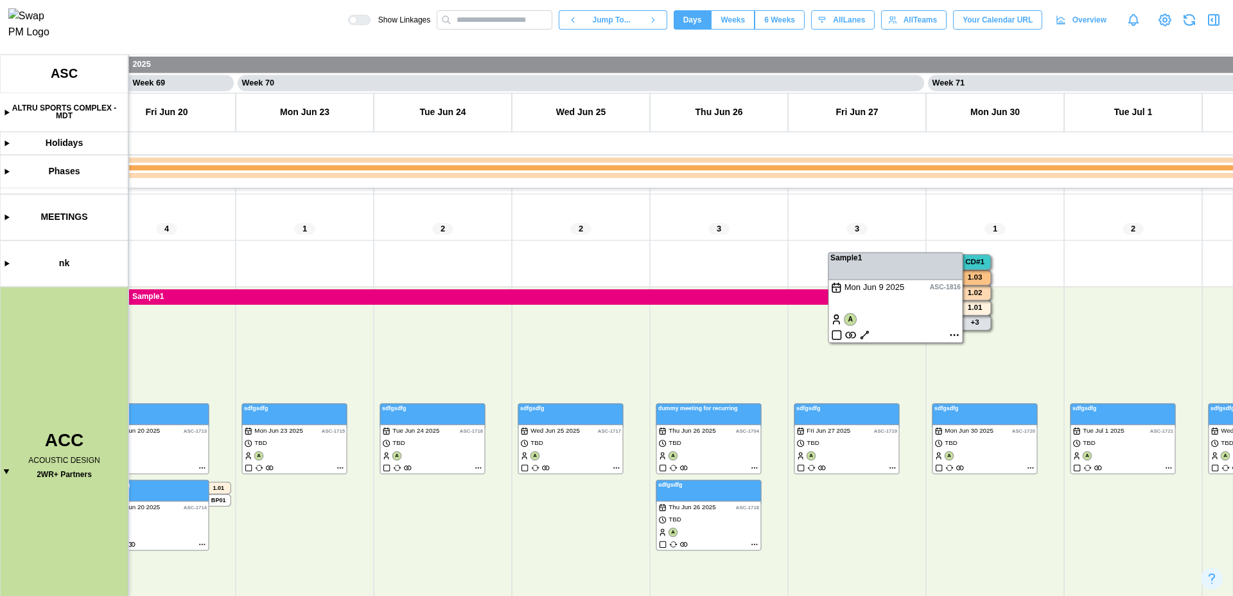
click at [811, 319] on canvas at bounding box center [616, 325] width 1233 height 541
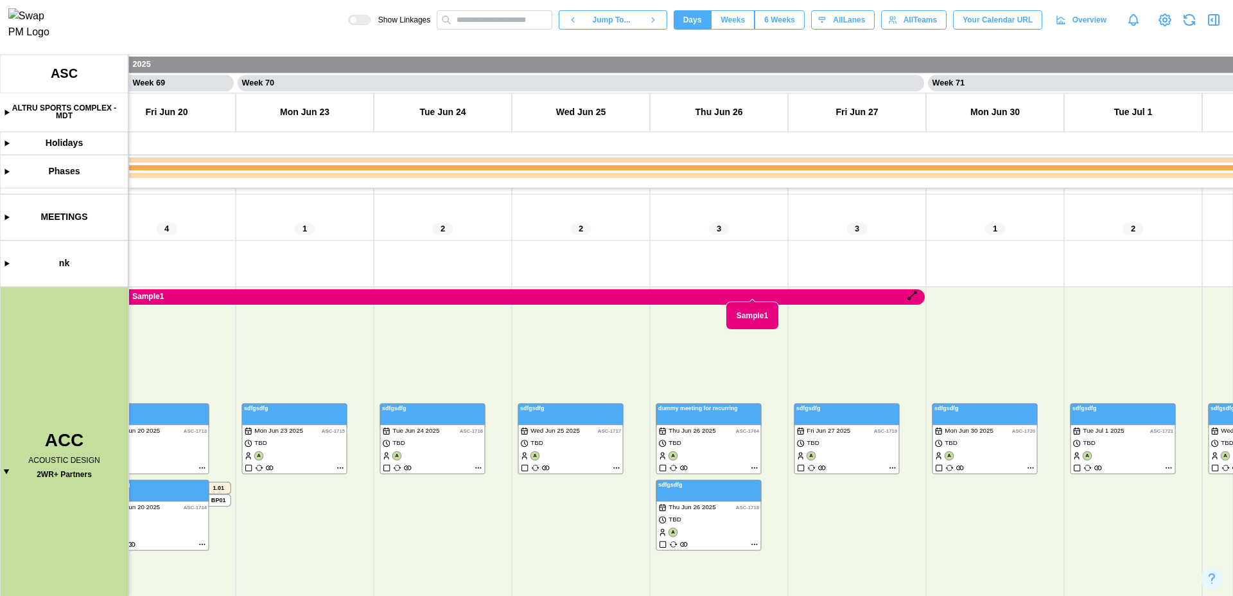
click at [752, 297] on canvas at bounding box center [616, 325] width 1233 height 541
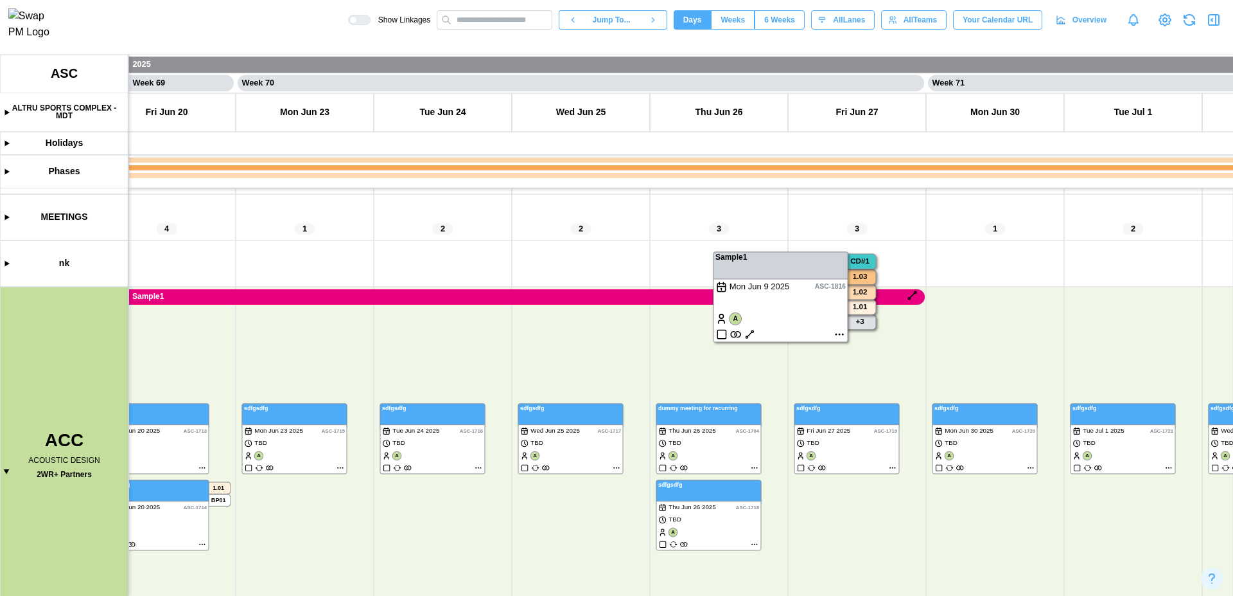
click at [750, 331] on canvas at bounding box center [616, 325] width 1233 height 541
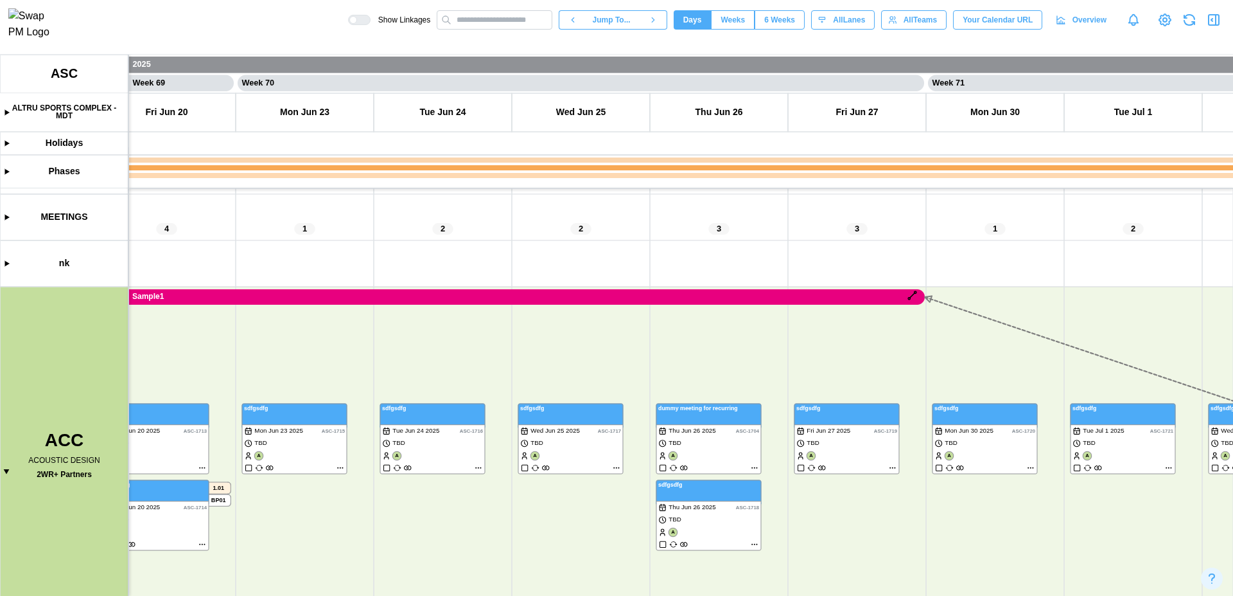
click at [914, 297] on canvas at bounding box center [616, 325] width 1233 height 541
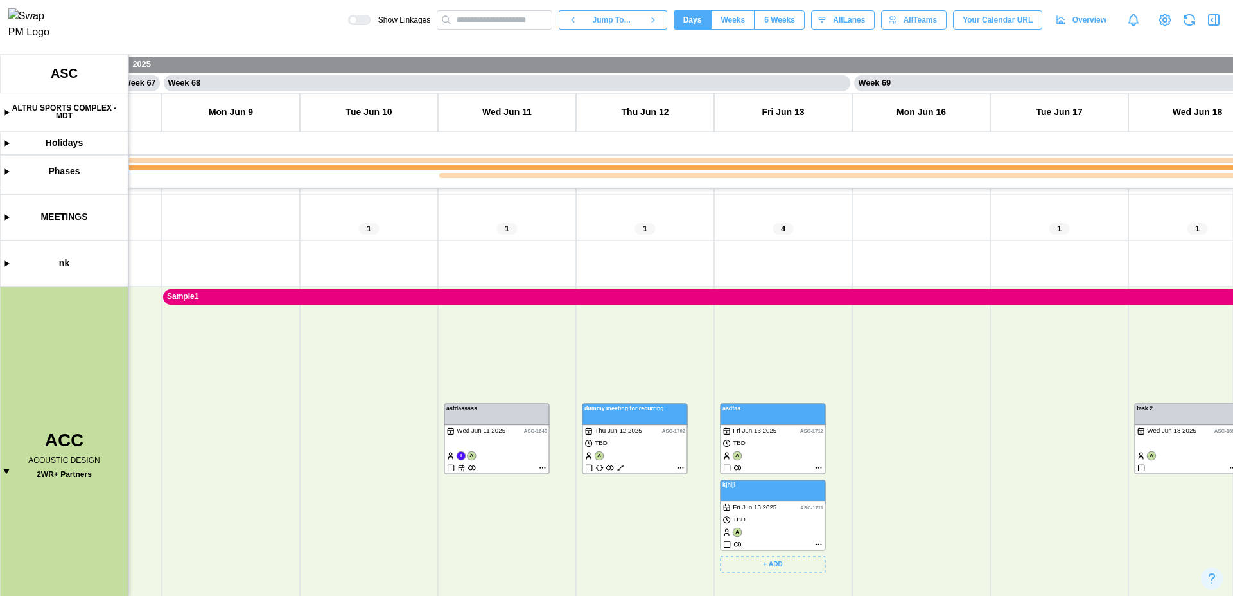
scroll to position [0, 46251]
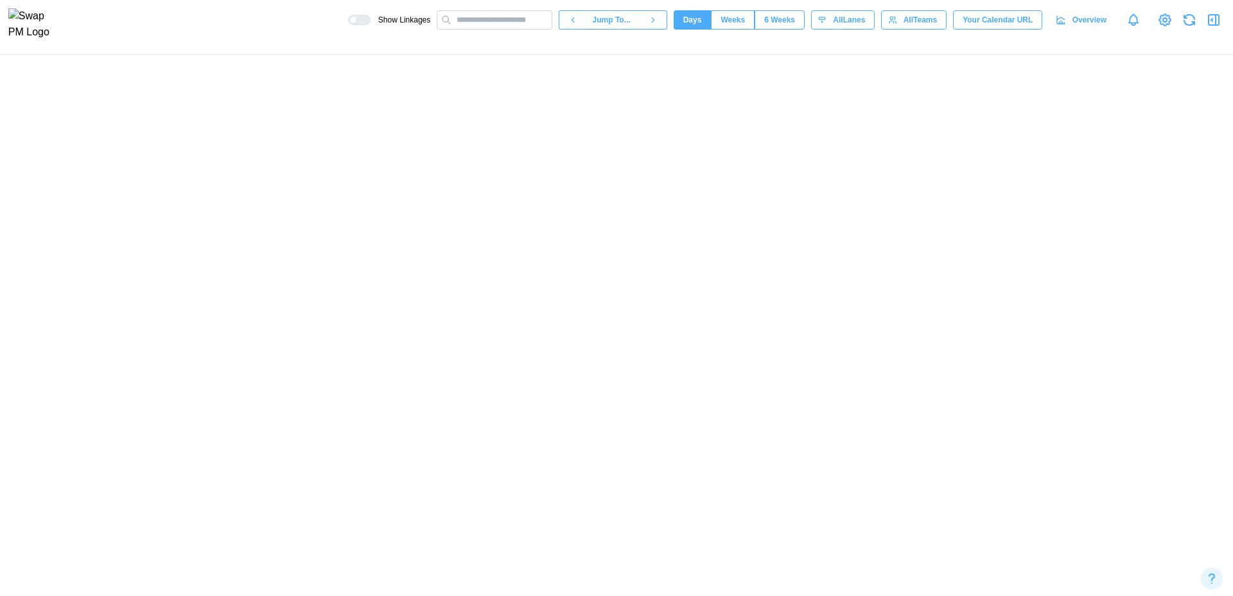
scroll to position [0, 46251]
